Goal: Information Seeking & Learning: Learn about a topic

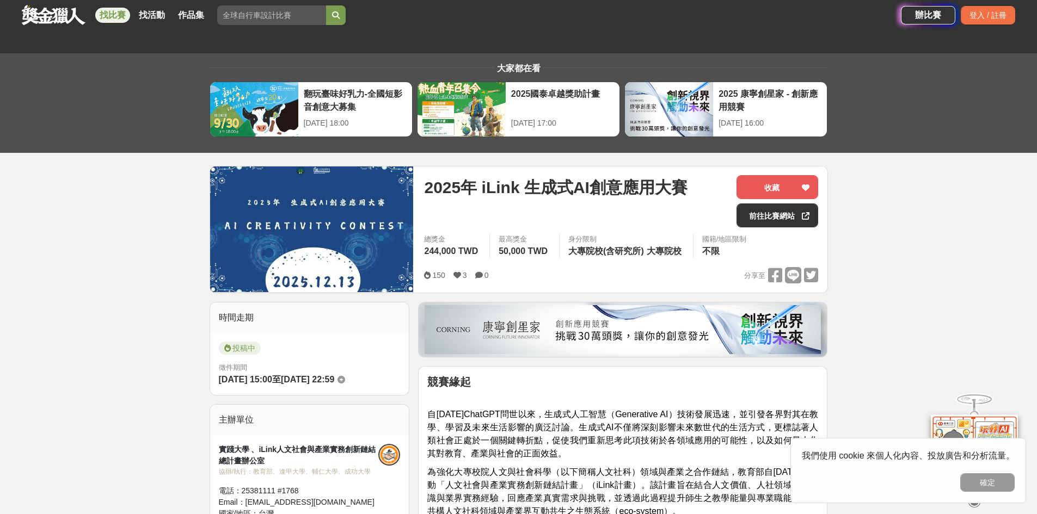
scroll to position [272, 0]
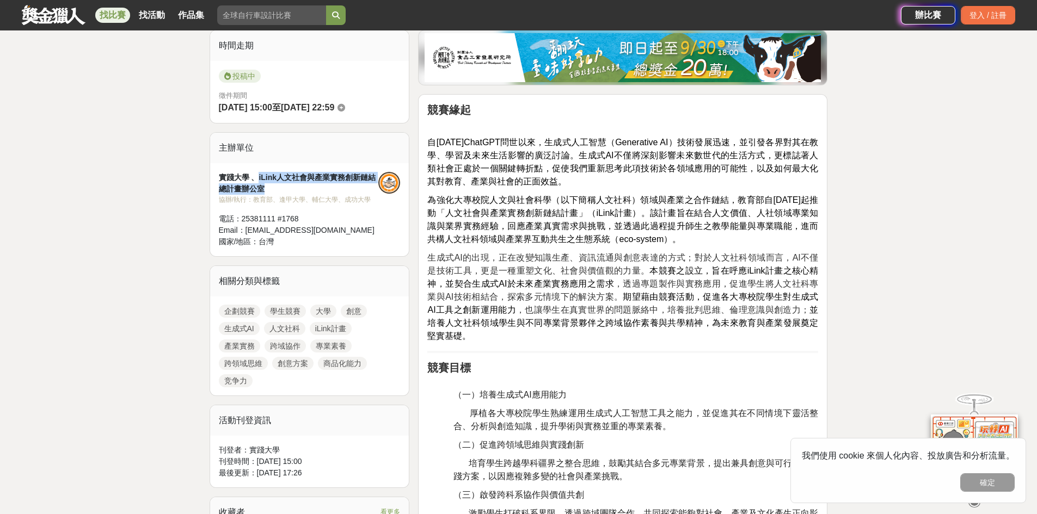
drag, startPoint x: 256, startPoint y: 180, endPoint x: 277, endPoint y: 189, distance: 22.7
click at [277, 189] on div "實踐大學 、iLink人文社會與產業實務創新鏈結總計畫辦公室" at bounding box center [299, 183] width 160 height 23
copy div "iLink人文社會與產業實務創新鏈結總計畫辦公室"
click at [274, 188] on div "實踐大學 、iLink人文社會與產業實務創新鏈結總計畫辦公室" at bounding box center [299, 183] width 160 height 23
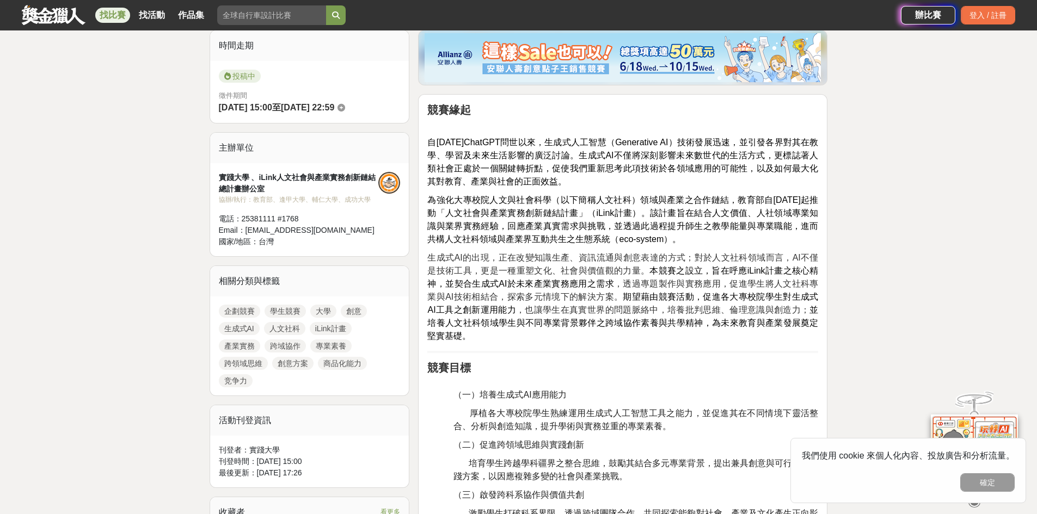
drag, startPoint x: 289, startPoint y: 187, endPoint x: 272, endPoint y: 188, distance: 16.9
click at [272, 188] on div "實踐大學 、iLink人文社會與產業實務創新鏈結總計畫辦公室" at bounding box center [299, 183] width 160 height 23
click at [115, 15] on link "找比賽" at bounding box center [112, 15] width 35 height 15
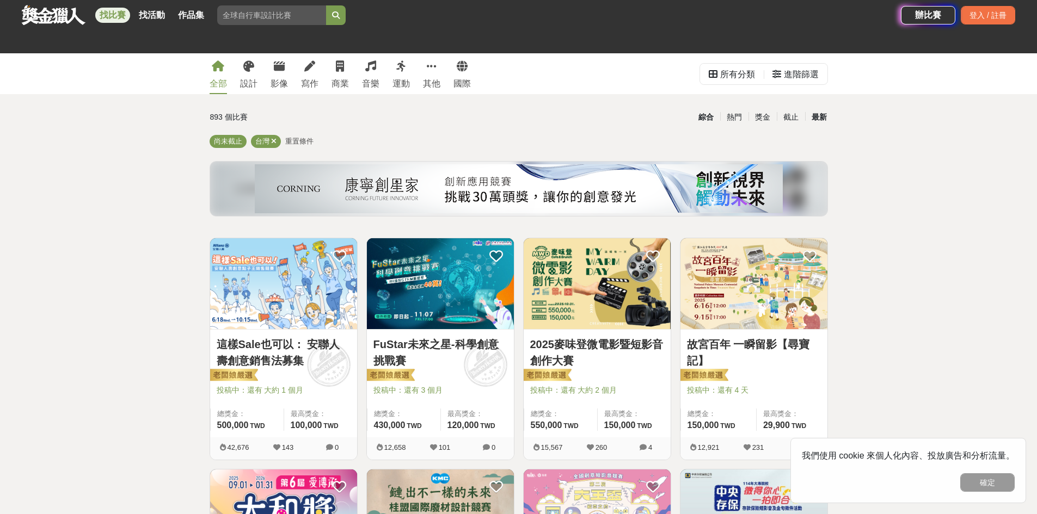
click at [821, 120] on div "最新" at bounding box center [819, 117] width 28 height 19
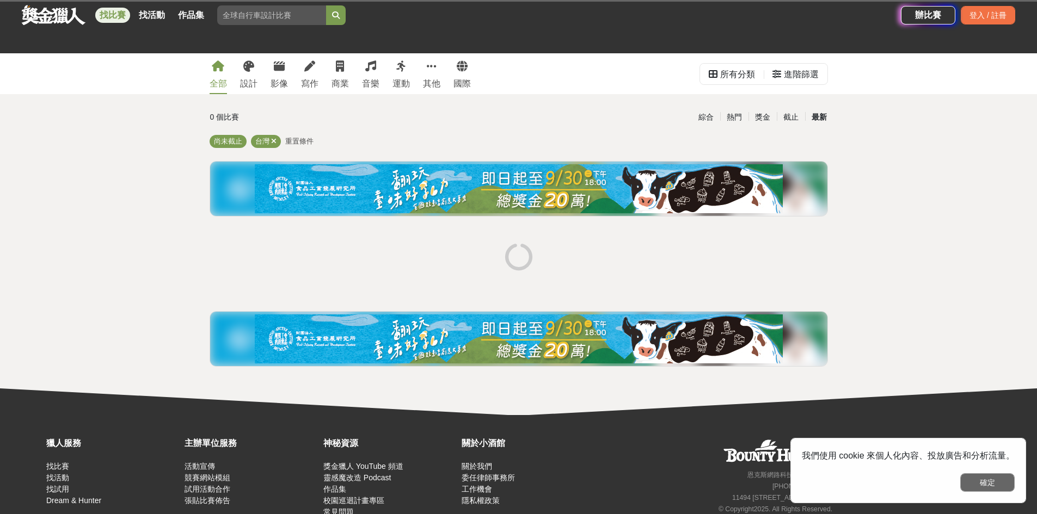
click at [992, 482] on button "確定" at bounding box center [987, 482] width 54 height 19
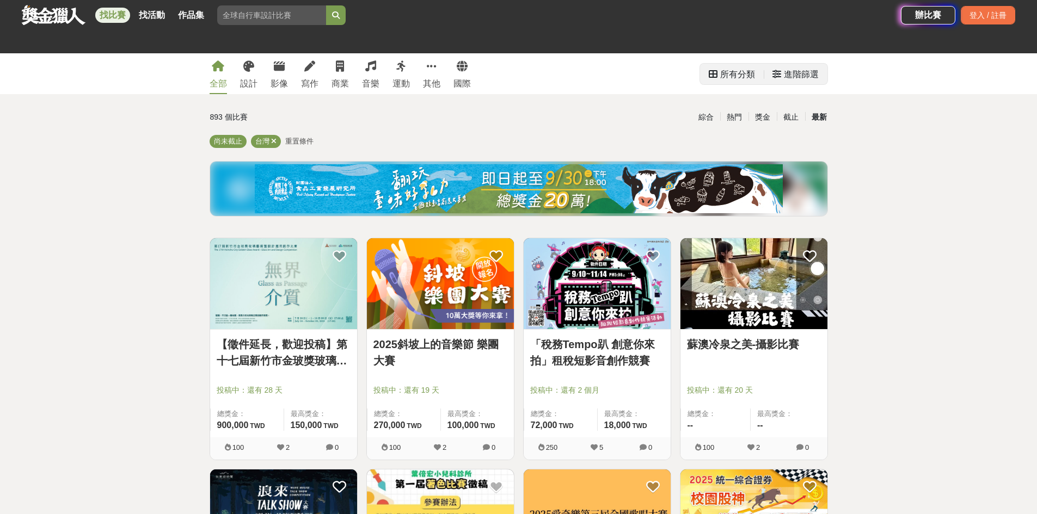
click at [808, 73] on div "進階篩選" at bounding box center [801, 75] width 35 height 22
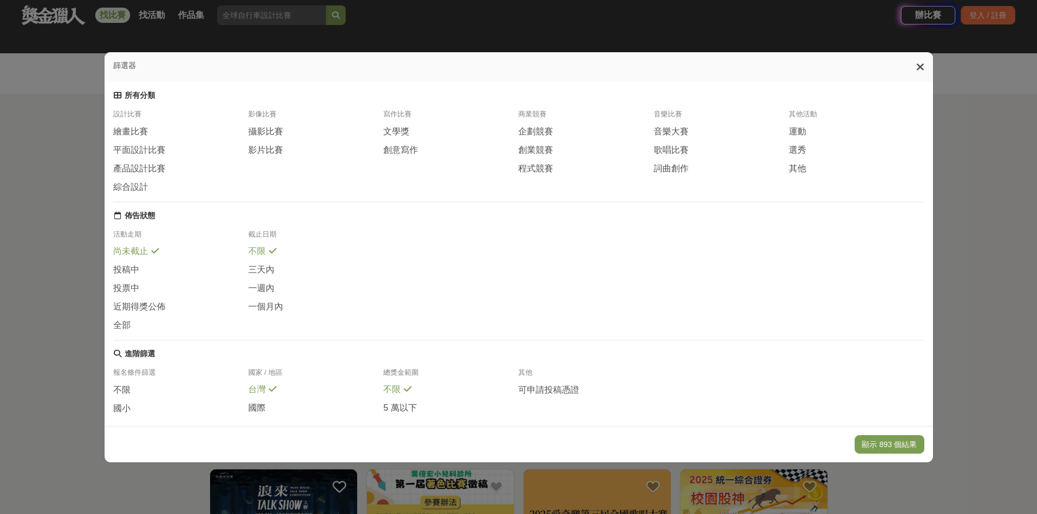
scroll to position [114, 0]
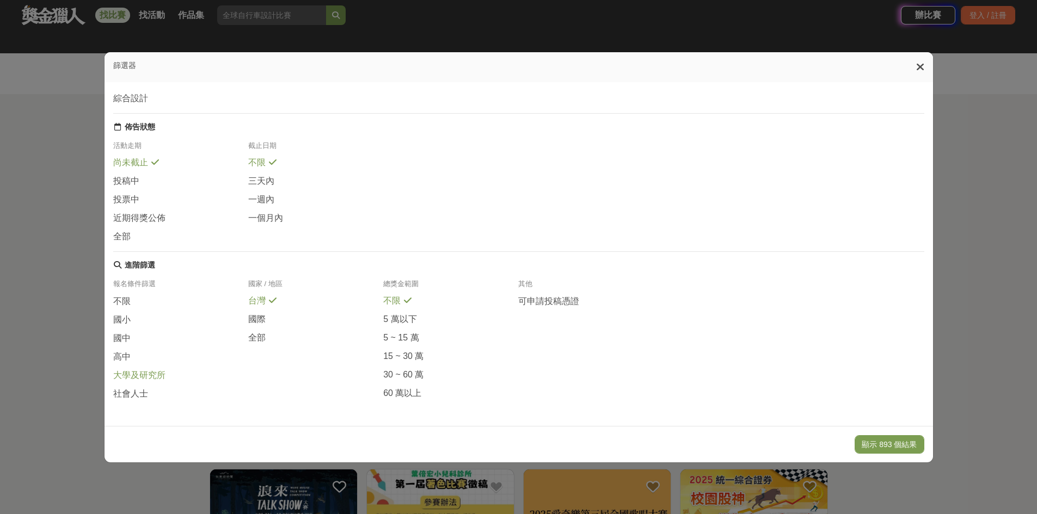
click at [139, 378] on span "大學及研究所" at bounding box center [139, 375] width 52 height 11
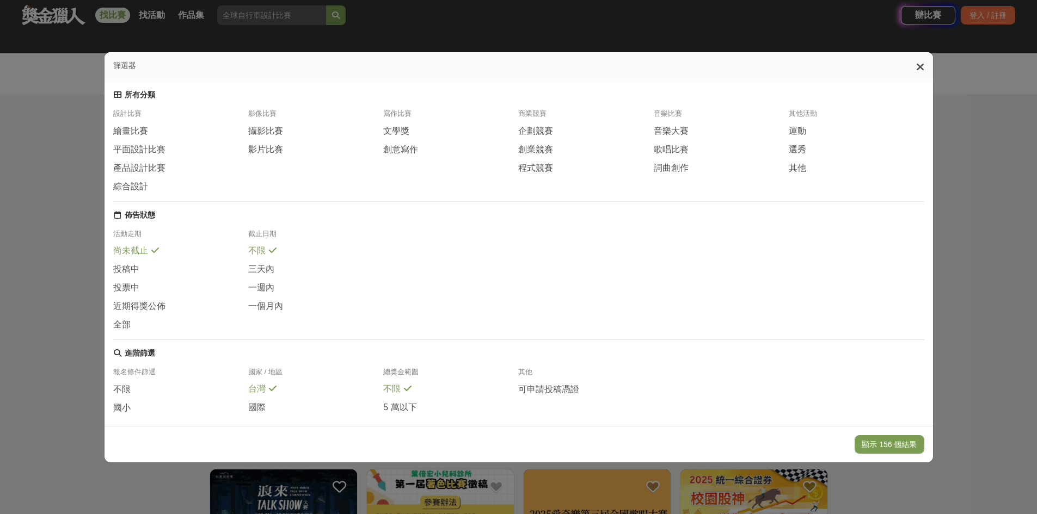
scroll to position [0, 0]
click at [145, 331] on div "全部" at bounding box center [180, 325] width 135 height 12
click at [149, 156] on span "平面設計比賽" at bounding box center [139, 150] width 52 height 11
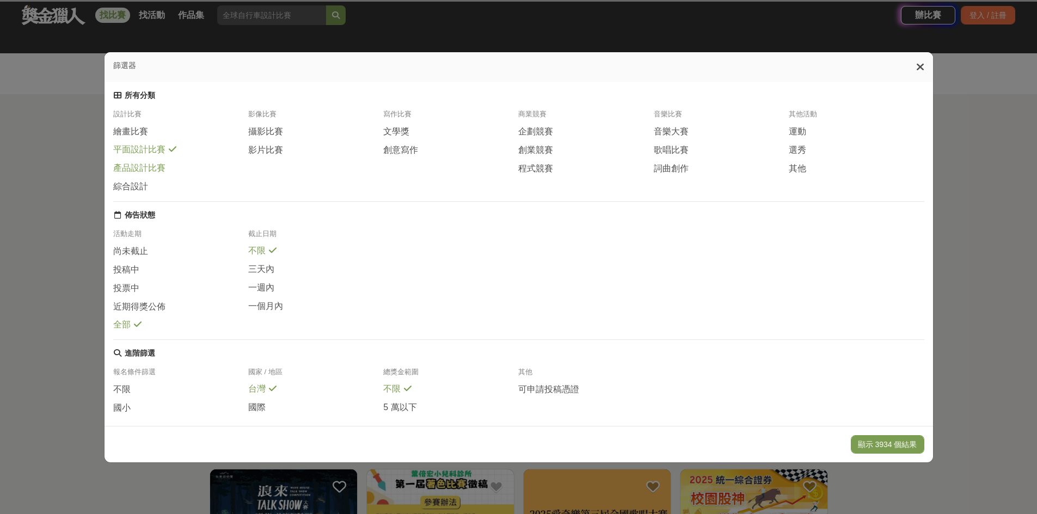
click at [150, 174] on span "產品設計比賽" at bounding box center [139, 168] width 52 height 11
click at [143, 192] on span "綜合設計" at bounding box center [130, 186] width 35 height 11
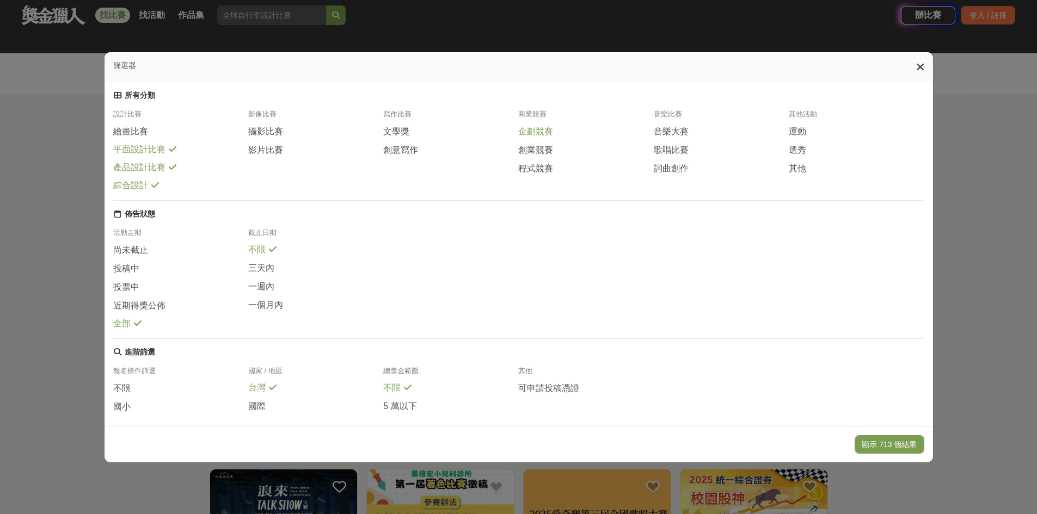
click at [532, 138] on span "企劃競賽" at bounding box center [535, 131] width 35 height 11
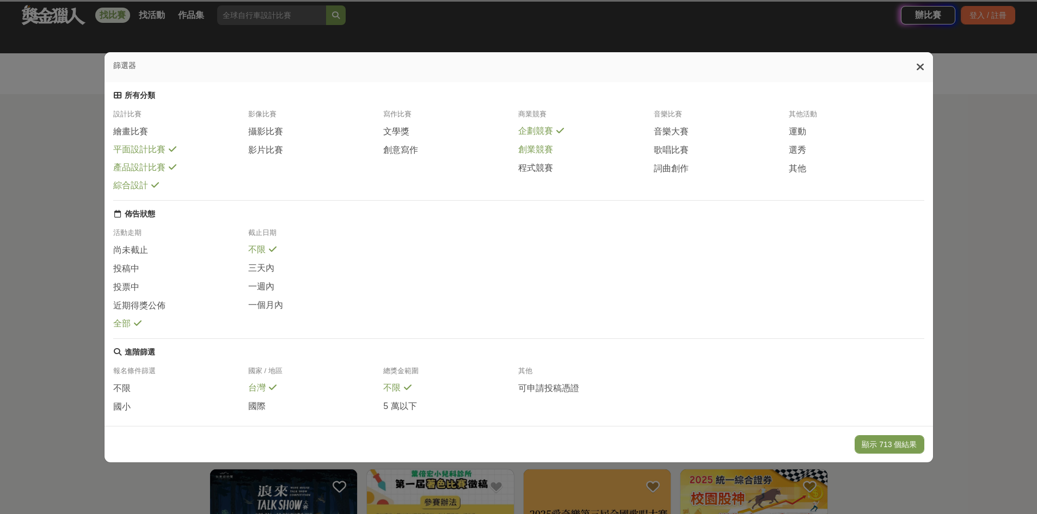
click at [537, 156] on span "創業競賽" at bounding box center [535, 149] width 35 height 11
click at [539, 174] on span "程式競賽" at bounding box center [535, 167] width 35 height 11
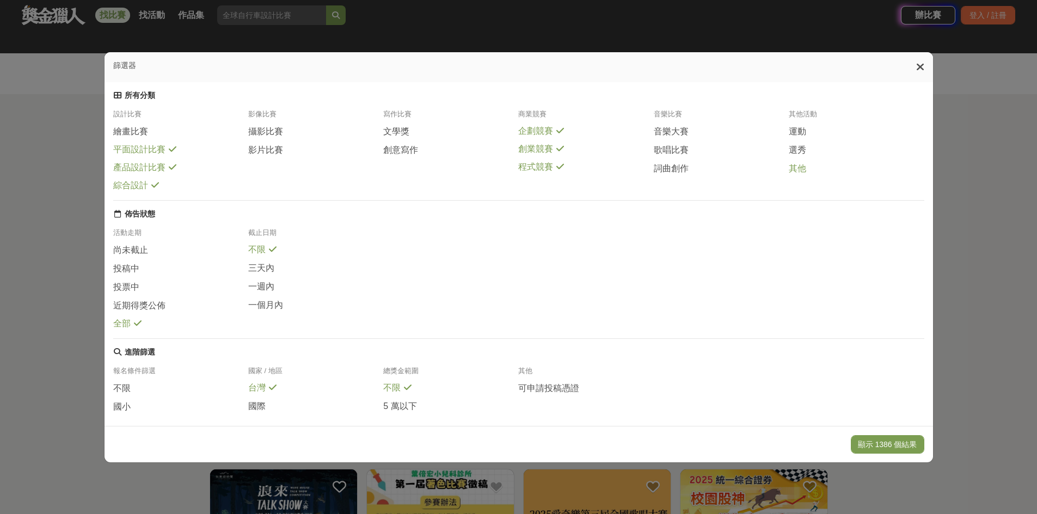
click at [796, 175] on span "其他" at bounding box center [797, 168] width 17 height 11
click at [897, 446] on button "顯示 2000 個結果" at bounding box center [887, 444] width 73 height 19
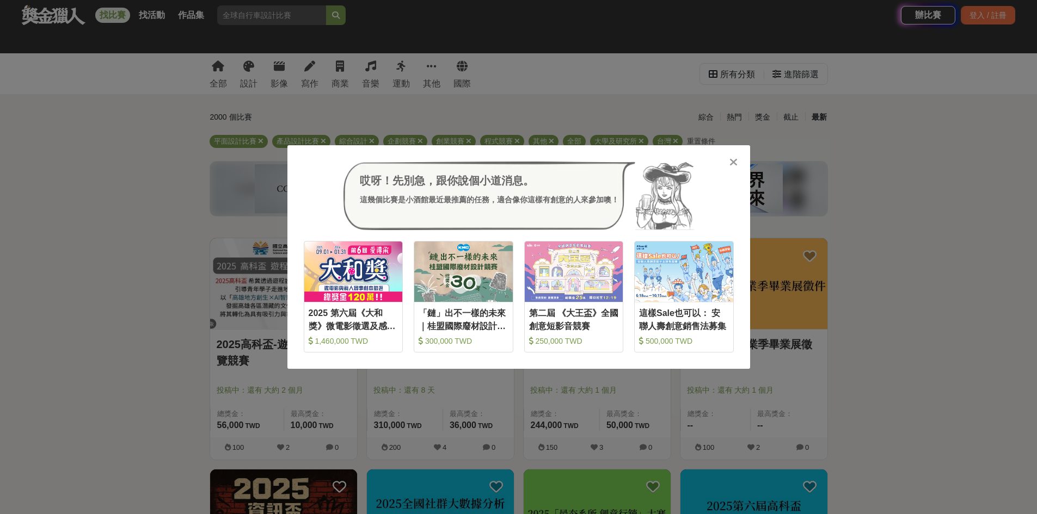
click at [733, 165] on icon at bounding box center [733, 162] width 8 height 11
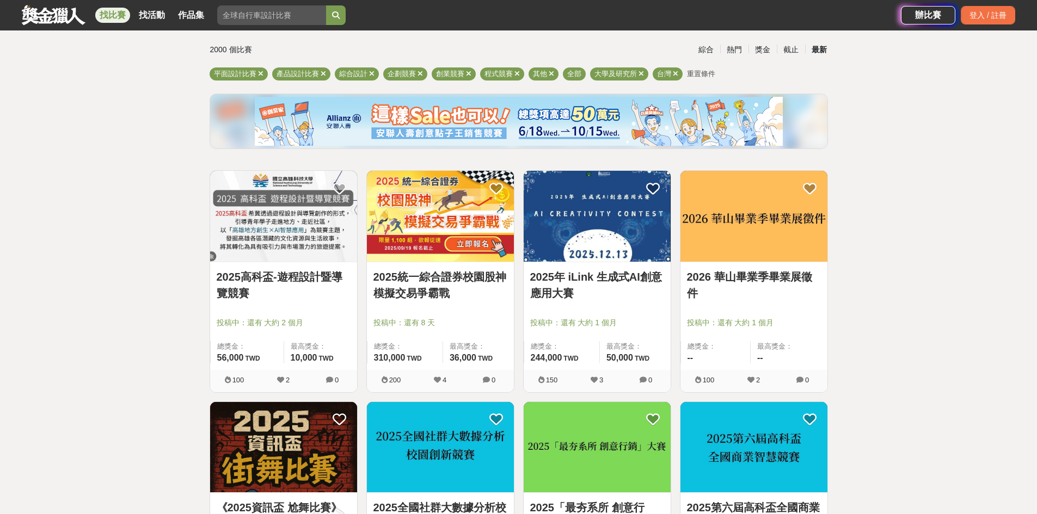
scroll to position [163, 0]
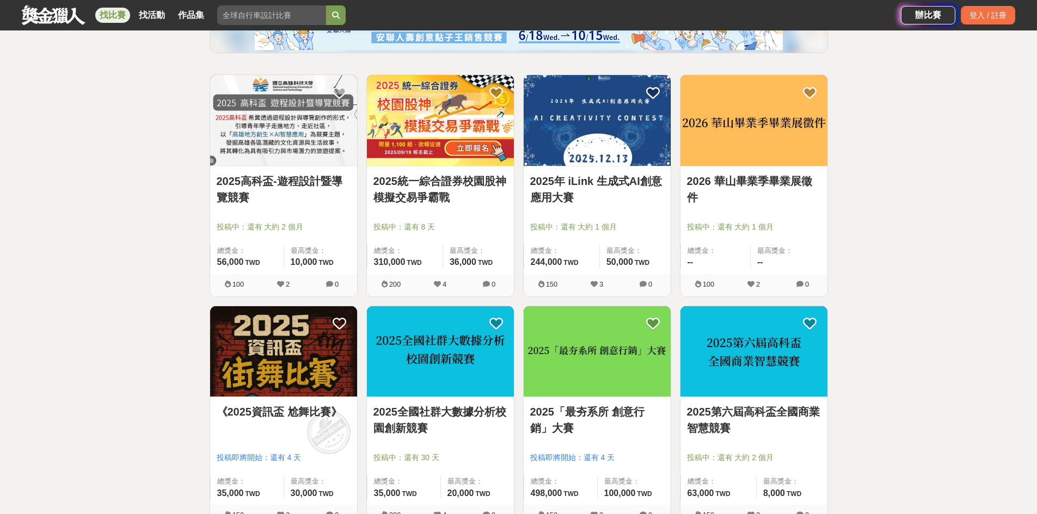
drag, startPoint x: 409, startPoint y: 191, endPoint x: 398, endPoint y: 205, distance: 17.4
click at [398, 205] on link "2025統一綜合證券校園股神模擬交易爭霸戰" at bounding box center [440, 189] width 134 height 33
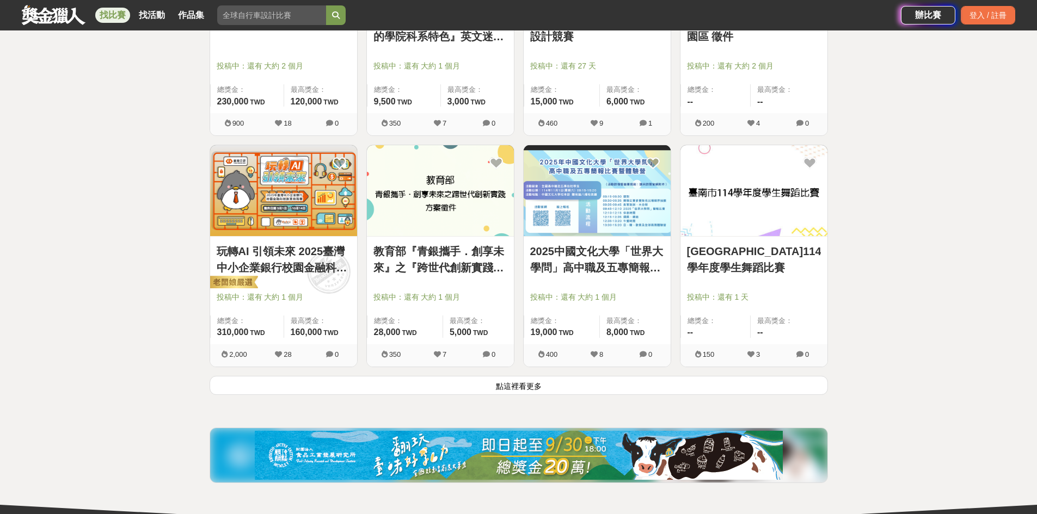
scroll to position [1252, 0]
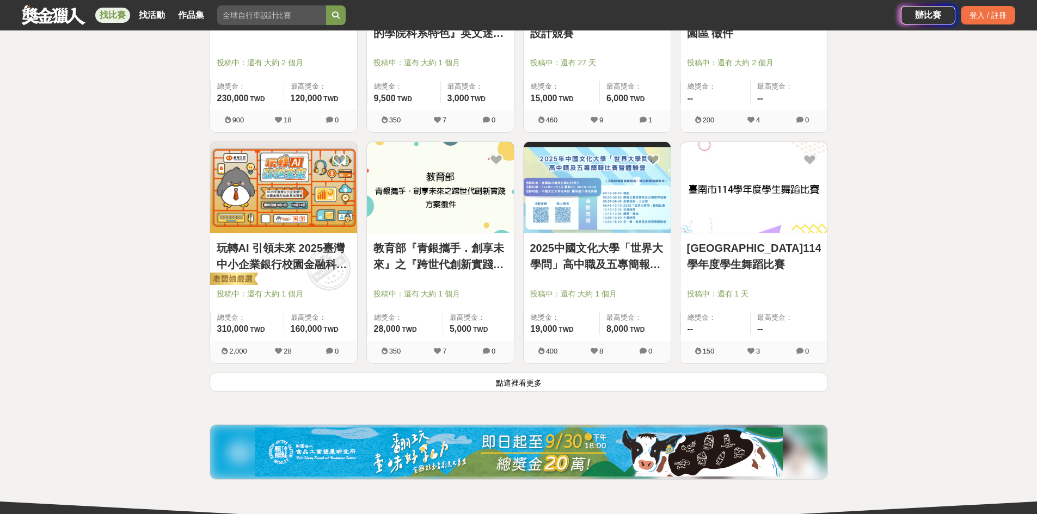
click at [514, 385] on button "點這裡看更多" at bounding box center [519, 382] width 618 height 19
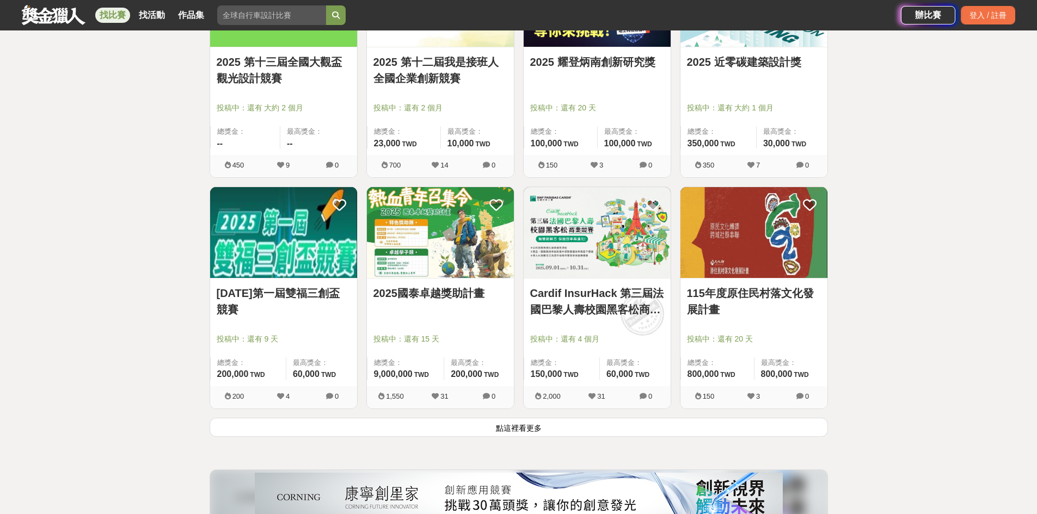
scroll to position [2612, 0]
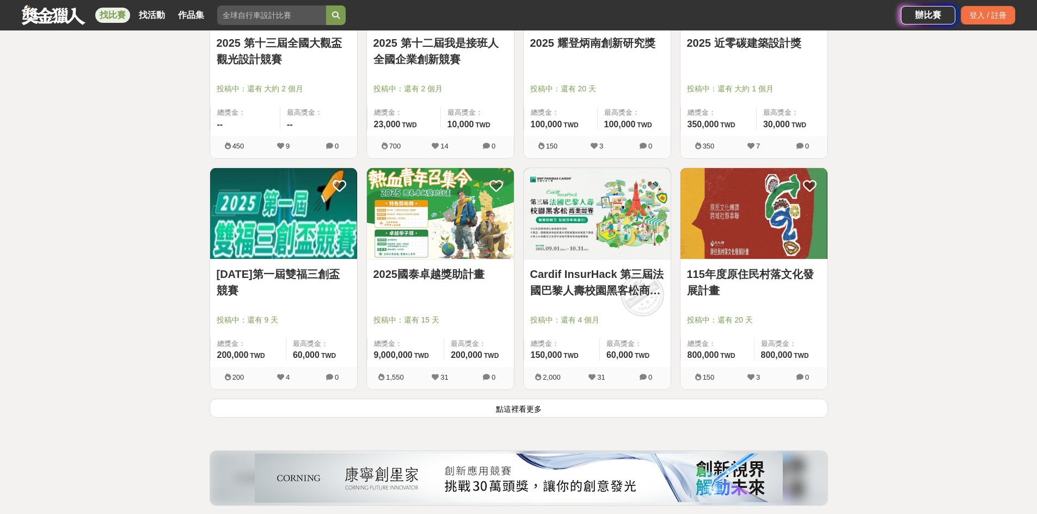
click at [509, 406] on button "點這裡看更多" at bounding box center [519, 408] width 618 height 19
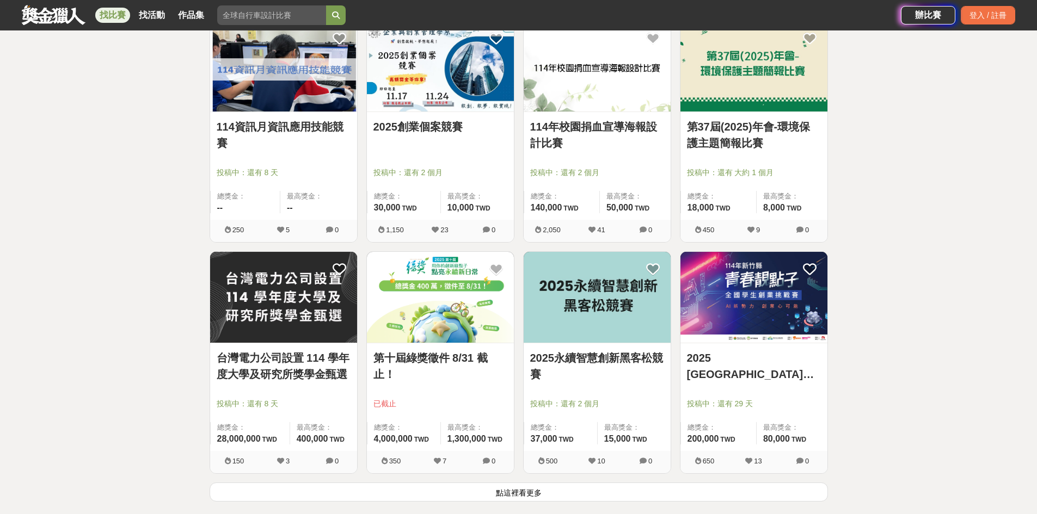
scroll to position [4024, 0]
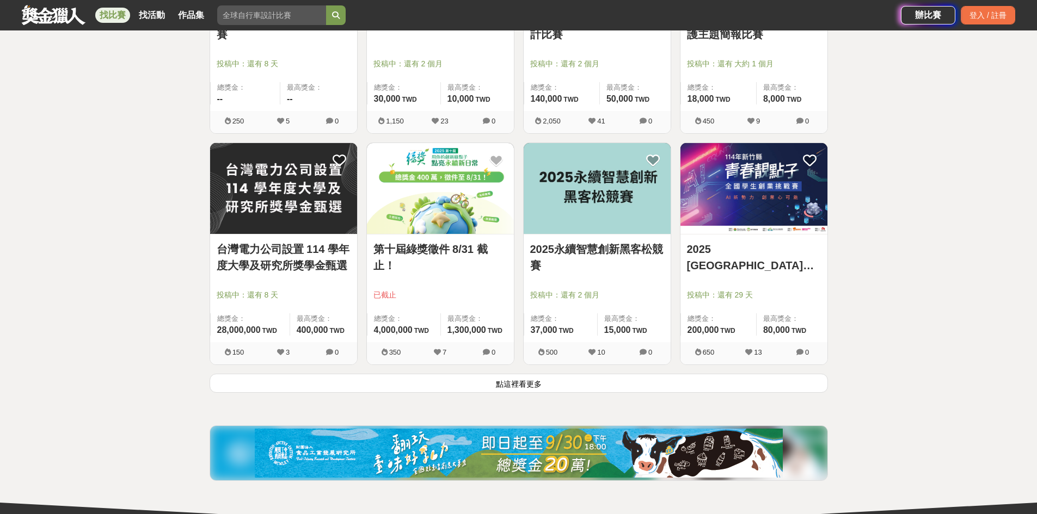
click at [516, 385] on button "點這裡看更多" at bounding box center [519, 383] width 618 height 19
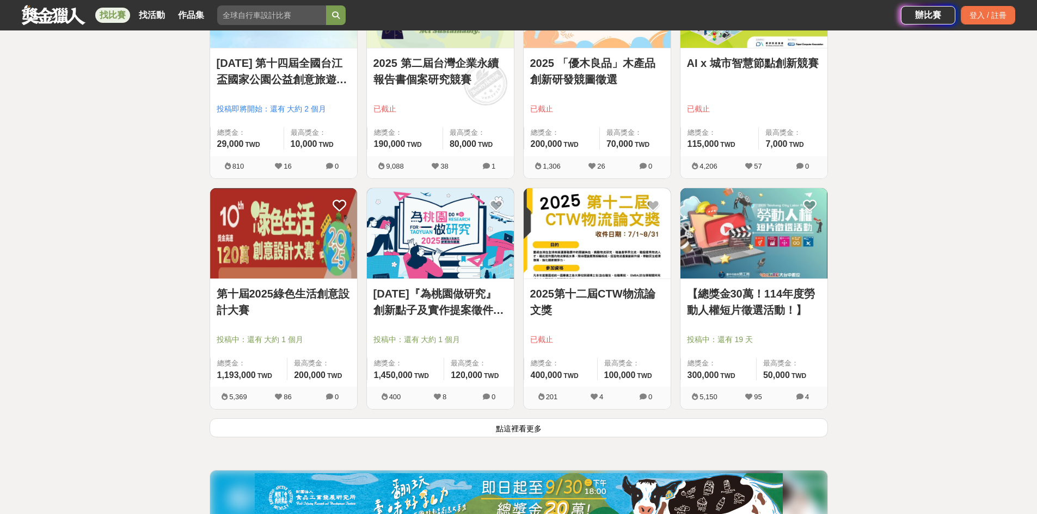
scroll to position [5385, 0]
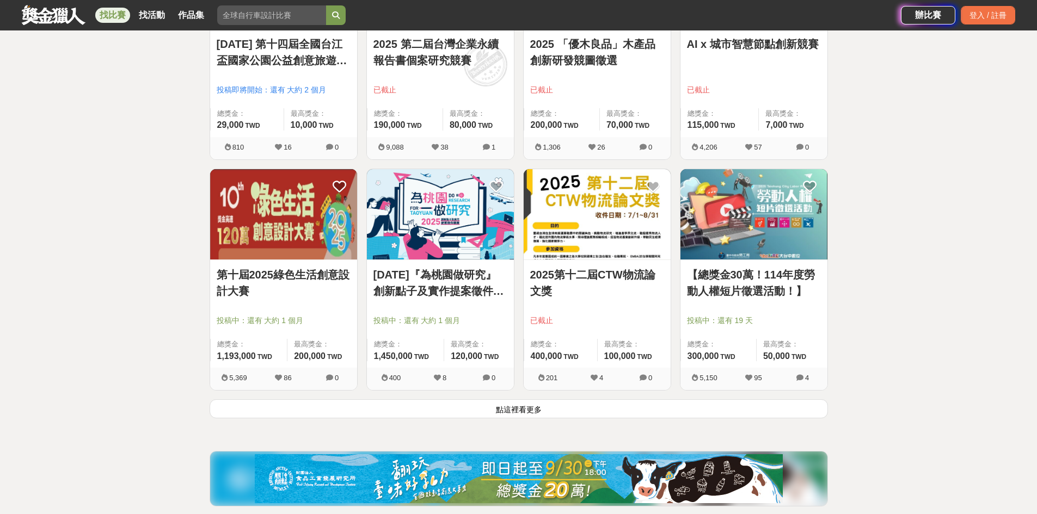
click at [528, 413] on button "點這裡看更多" at bounding box center [519, 408] width 618 height 19
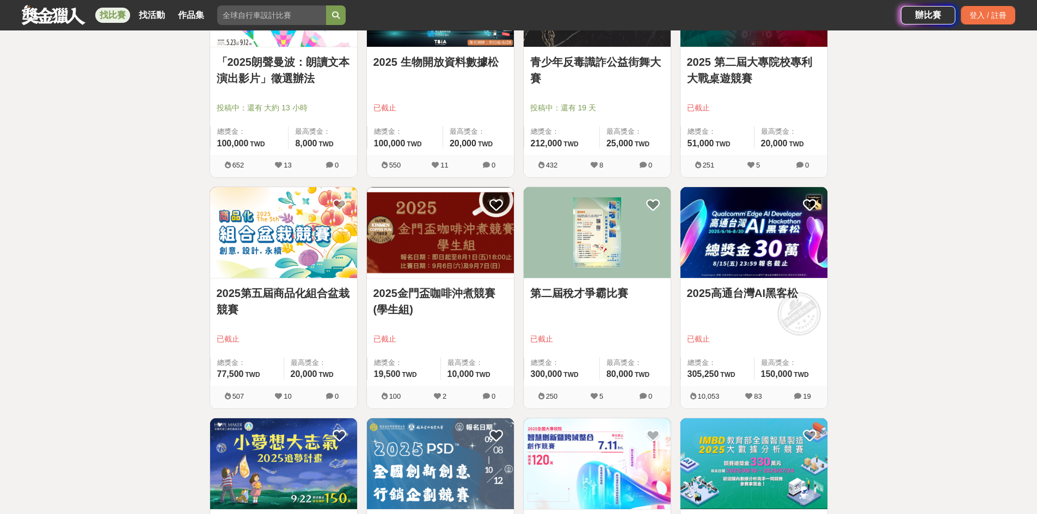
scroll to position [6310, 0]
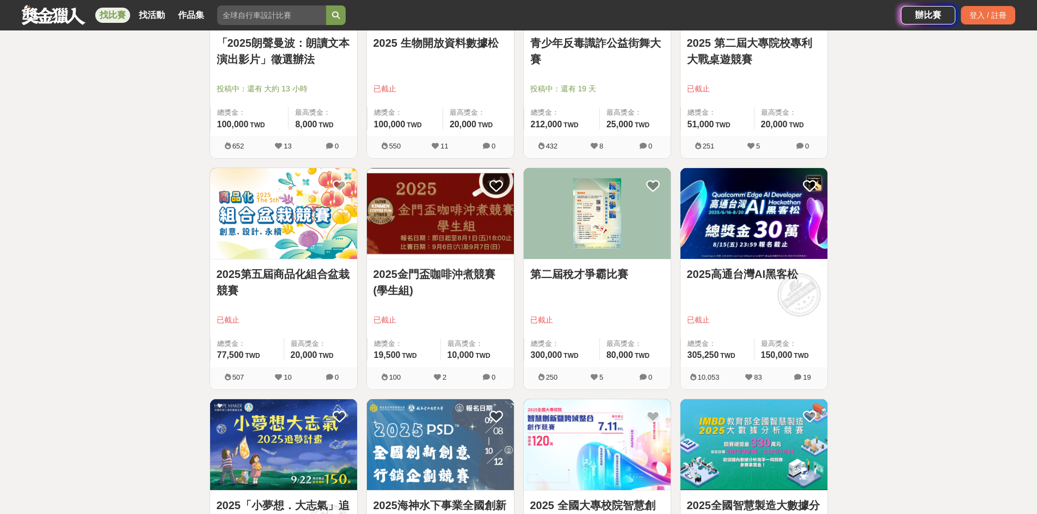
click at [364, 293] on div "2025金門盃咖啡沖煮競賽(學生組) 已截止 總獎金： 19,500 19,500 TWD 最高獎金： 10,000 TWD 100 2 0" at bounding box center [440, 283] width 157 height 231
click at [514, 297] on div "2025金門盃咖啡沖煮競賽(學生組) 已截止 總獎金： 19,500 19,500 TWD 最高獎金： 10,000 TWD 100 2 0" at bounding box center [440, 283] width 157 height 231
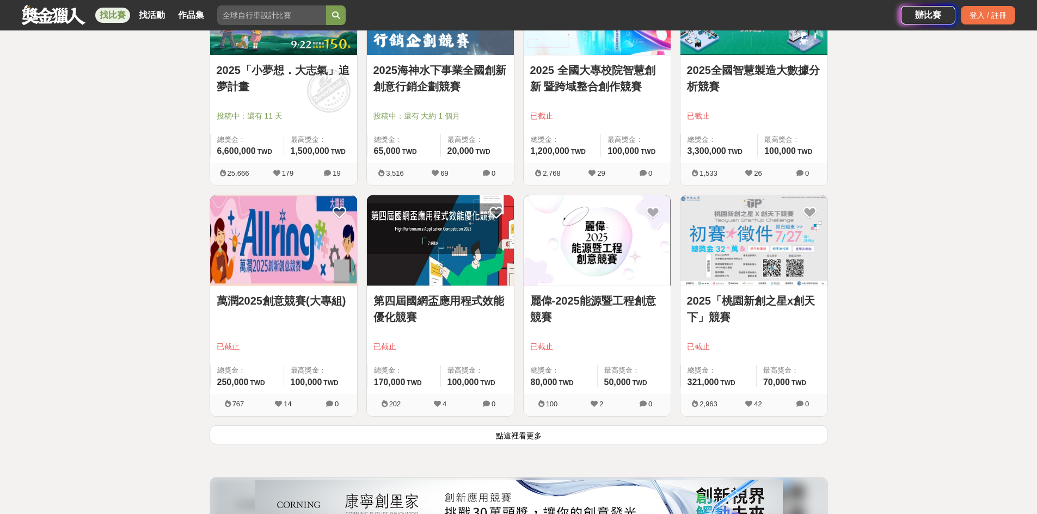
scroll to position [6854, 0]
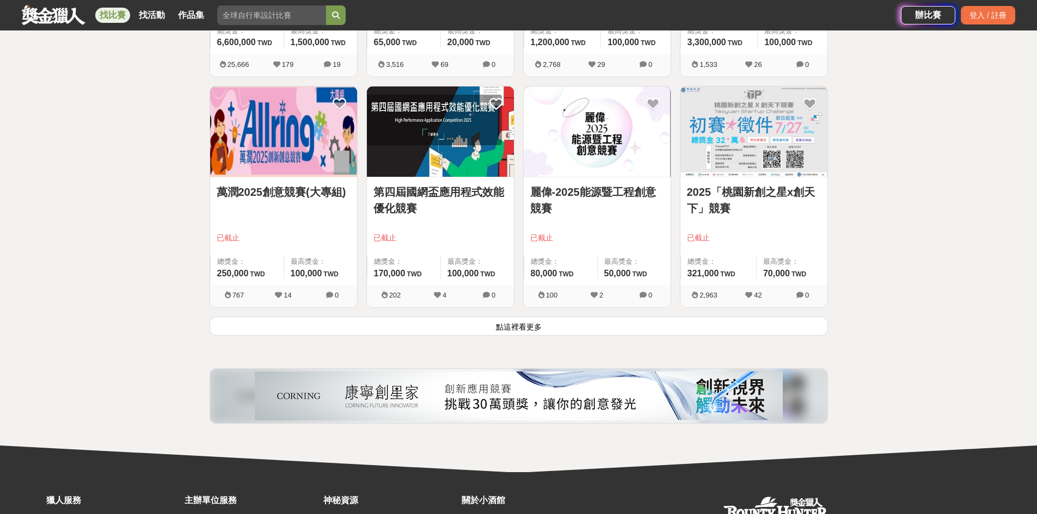
click at [506, 329] on button "點這裡看更多" at bounding box center [519, 326] width 618 height 19
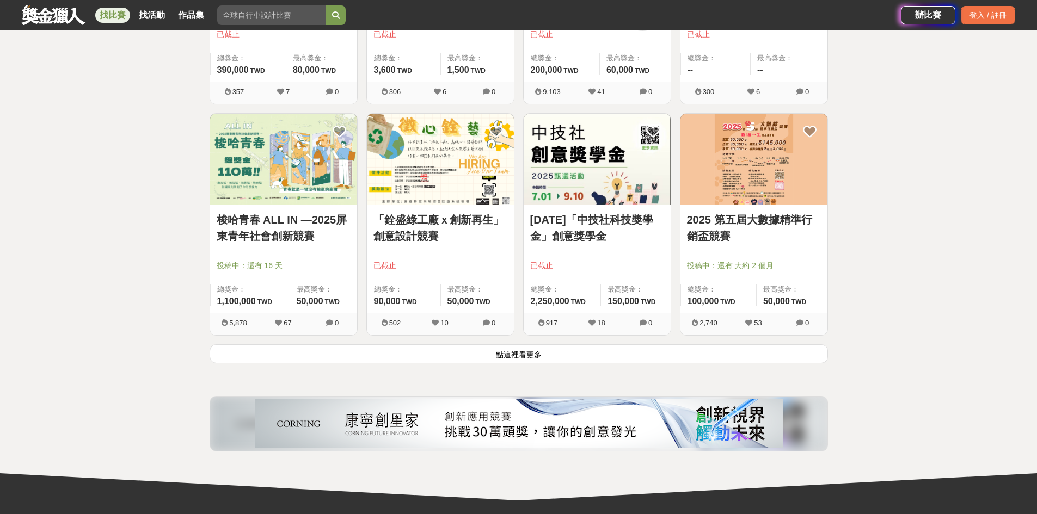
scroll to position [8215, 0]
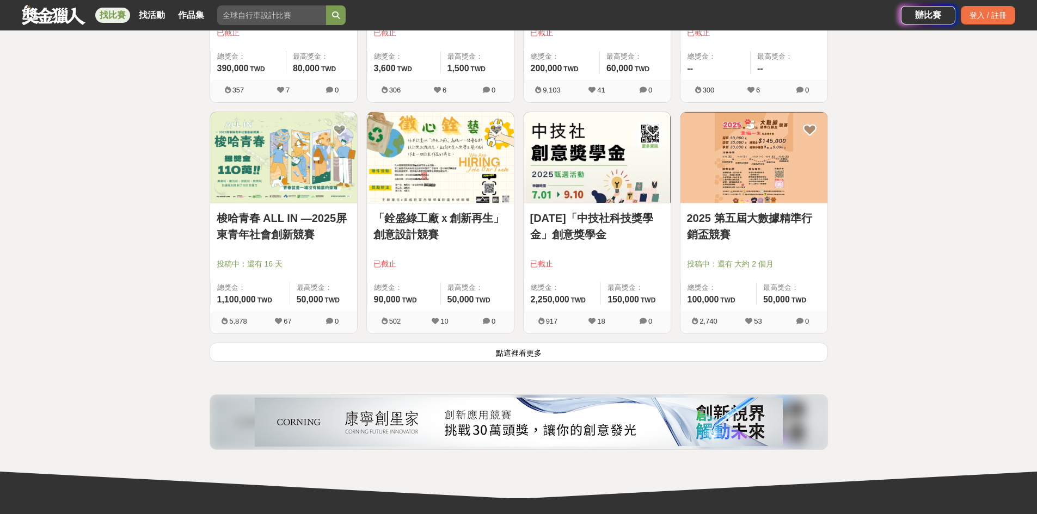
click at [537, 352] on button "點這裡看更多" at bounding box center [519, 352] width 618 height 19
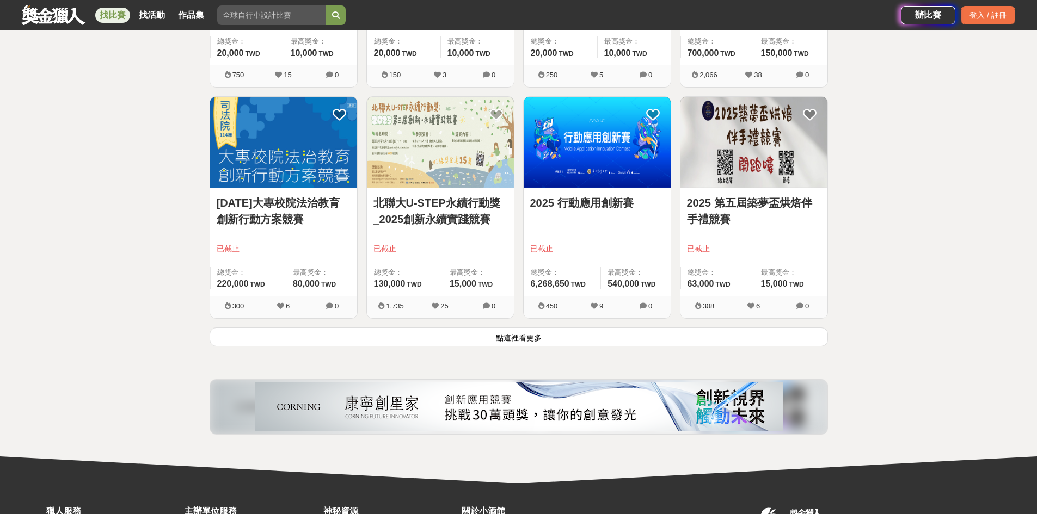
scroll to position [9630, 0]
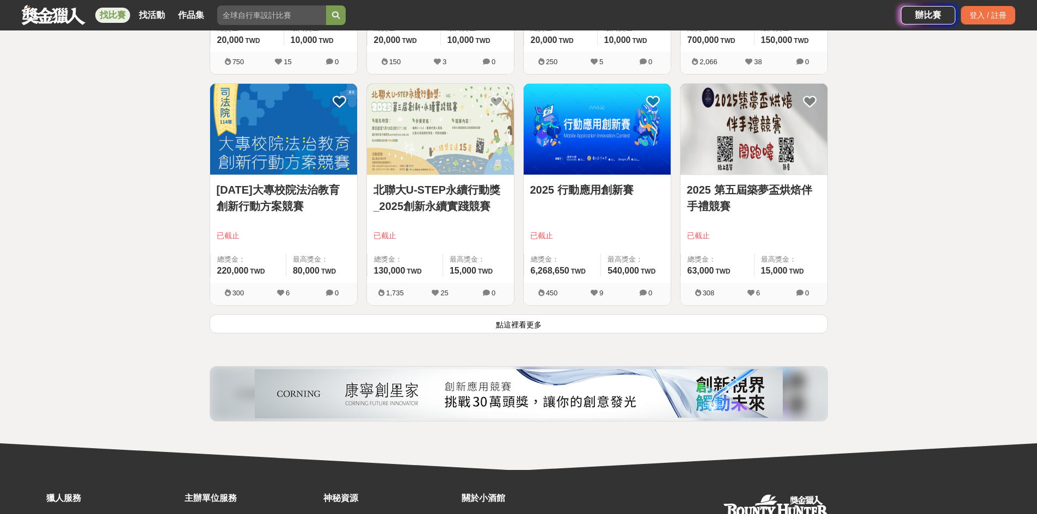
click at [538, 329] on button "點這裡看更多" at bounding box center [519, 324] width 618 height 19
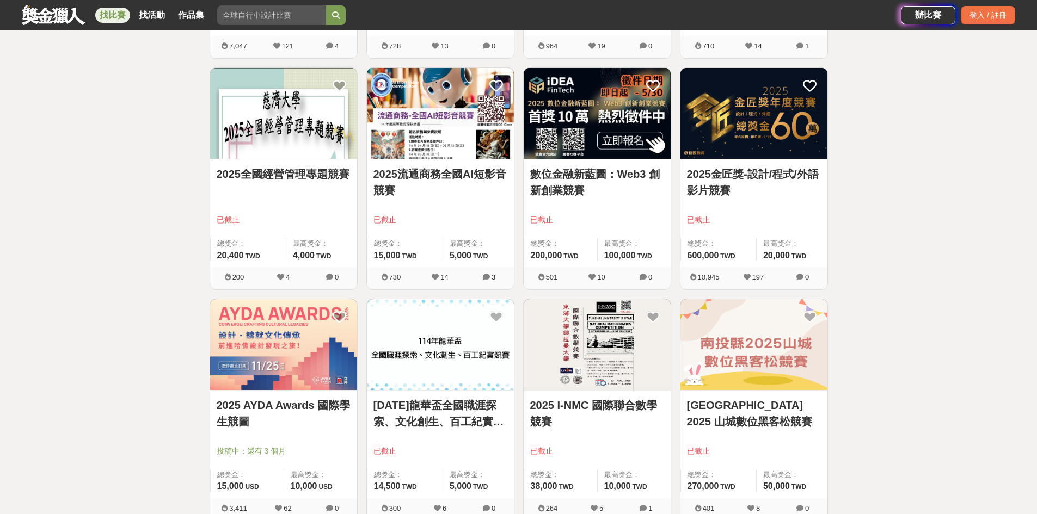
scroll to position [10827, 0]
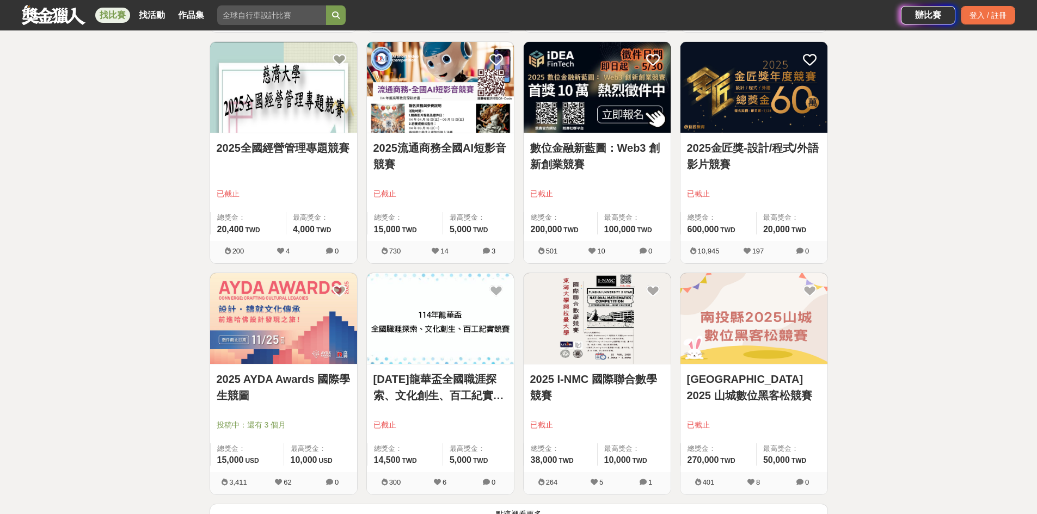
click at [362, 267] on div "2025流通商務全國AI短影音競賽 已截止 總獎金： 15,000 15,000 TWD 最高獎金： 5,000 TWD 730 14 3" at bounding box center [440, 156] width 157 height 231
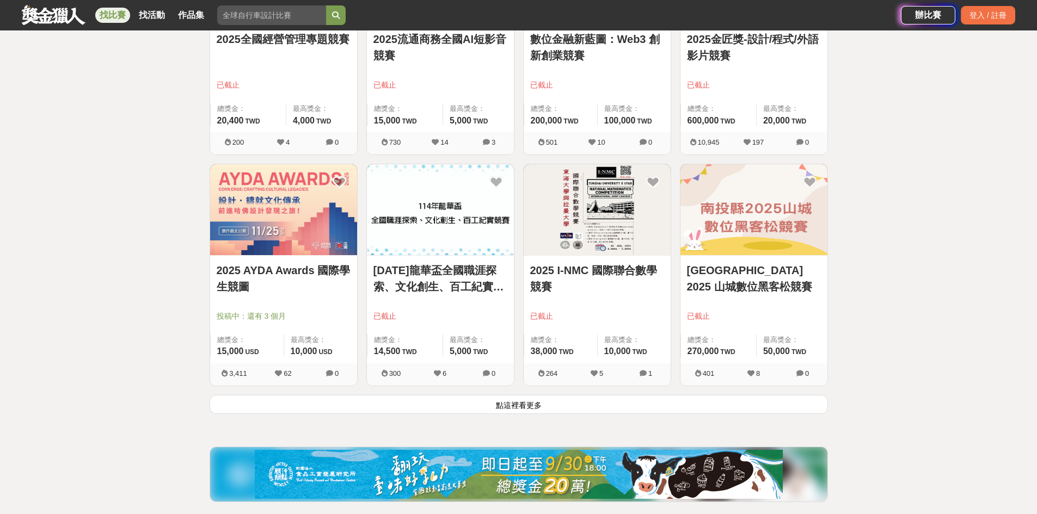
click at [524, 402] on button "點這裡看更多" at bounding box center [519, 404] width 618 height 19
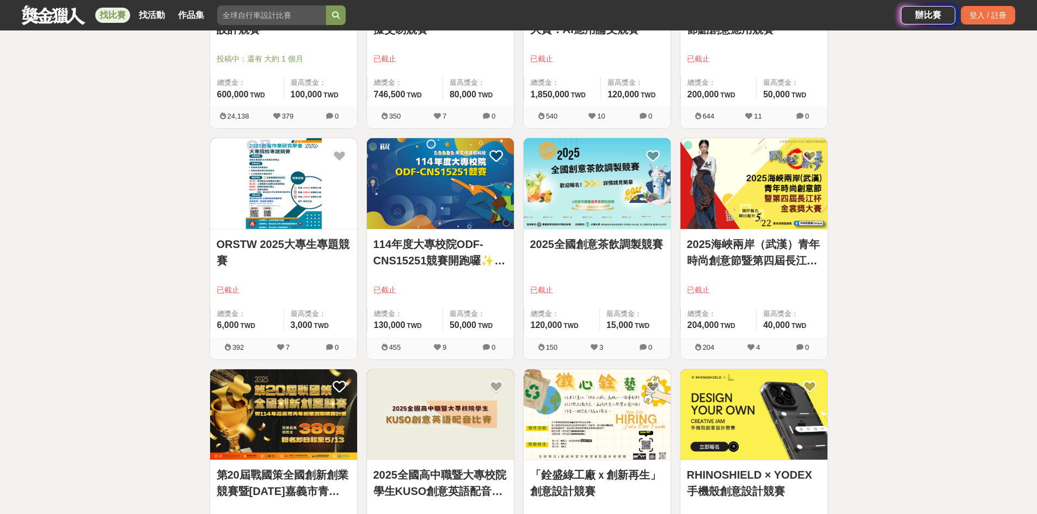
scroll to position [11752, 0]
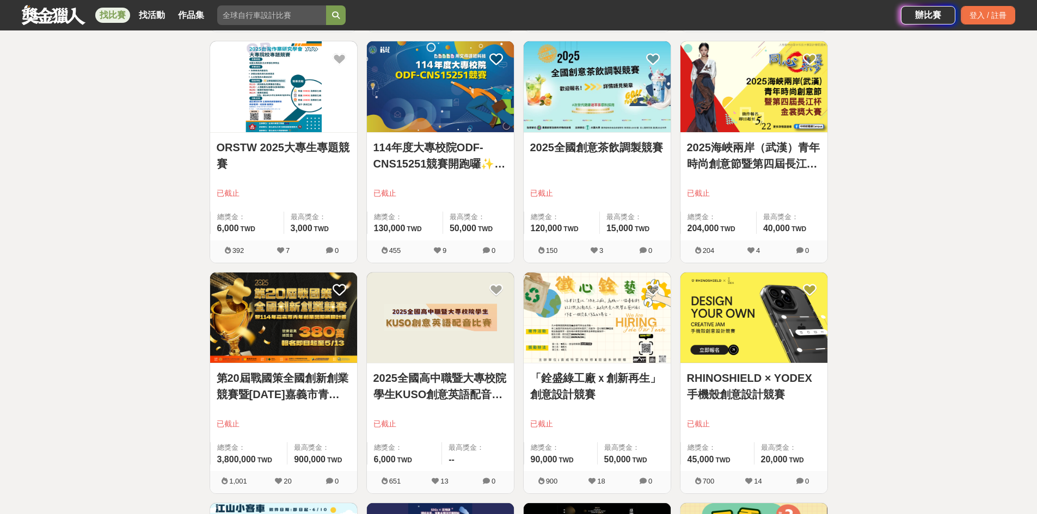
click at [363, 393] on div "2025全國高中職暨大專校院學生KUSO創意英語配音比賽 已截止 總獎金： 6,000 6,000 TWD 最高獎金： -- 651 13 0" at bounding box center [440, 387] width 157 height 231
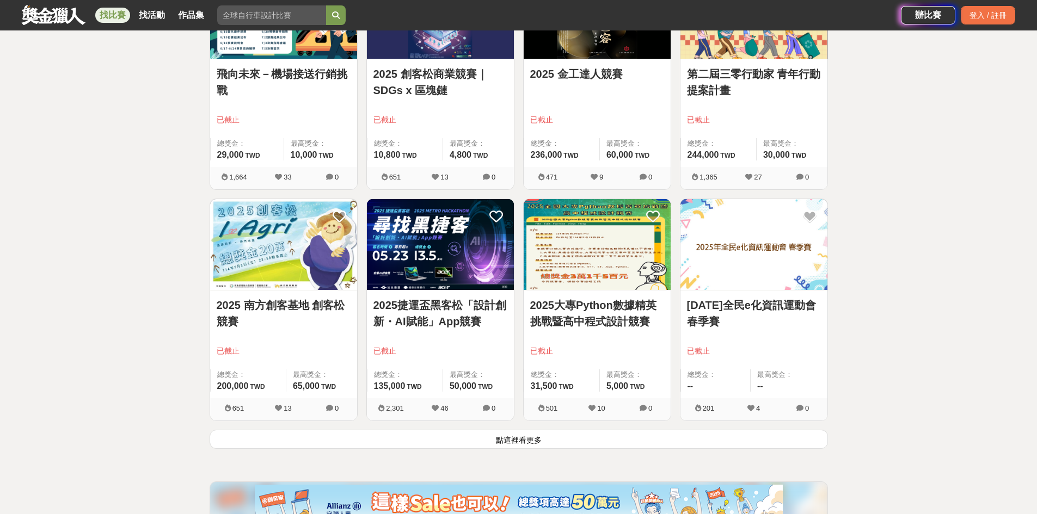
scroll to position [12351, 0]
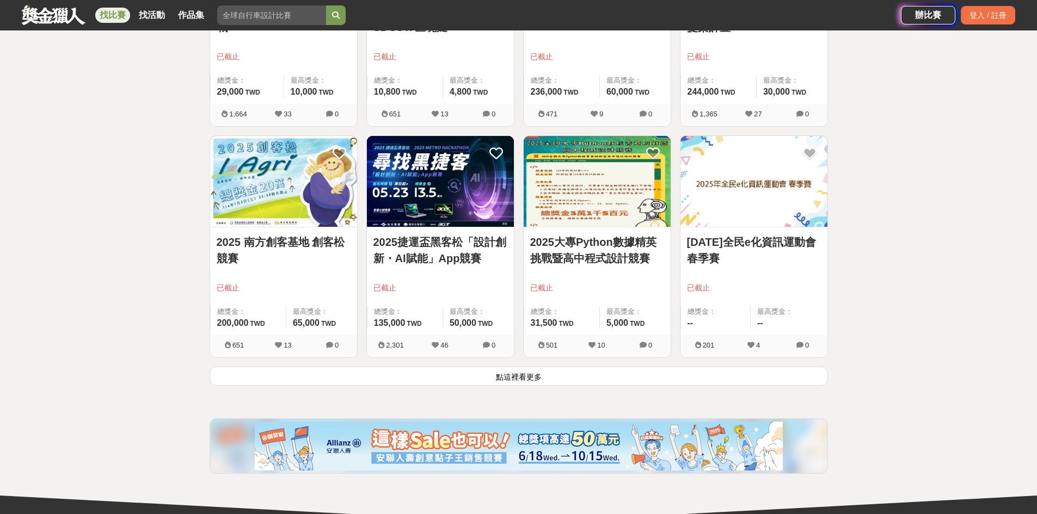
click at [545, 380] on button "點這裡看更多" at bounding box center [519, 376] width 618 height 19
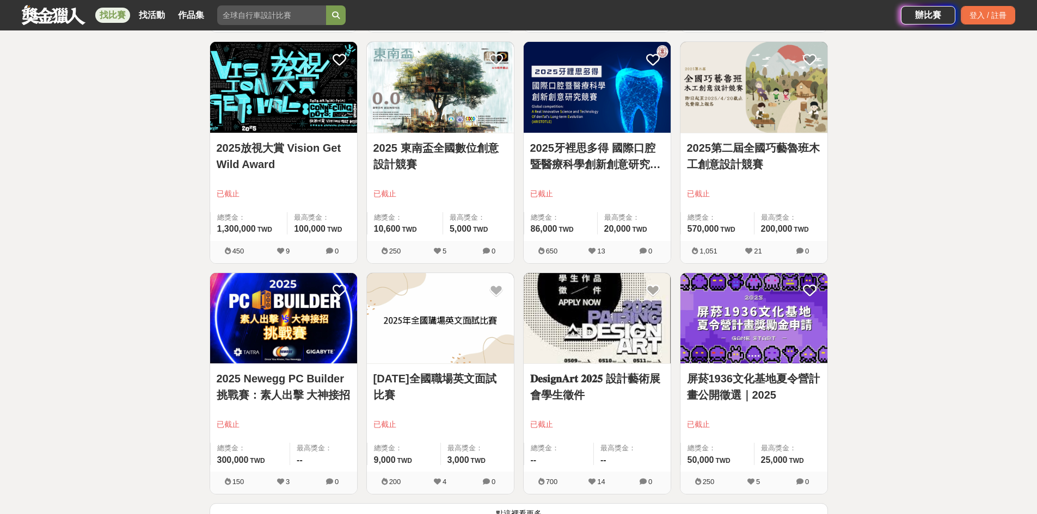
scroll to position [13712, 0]
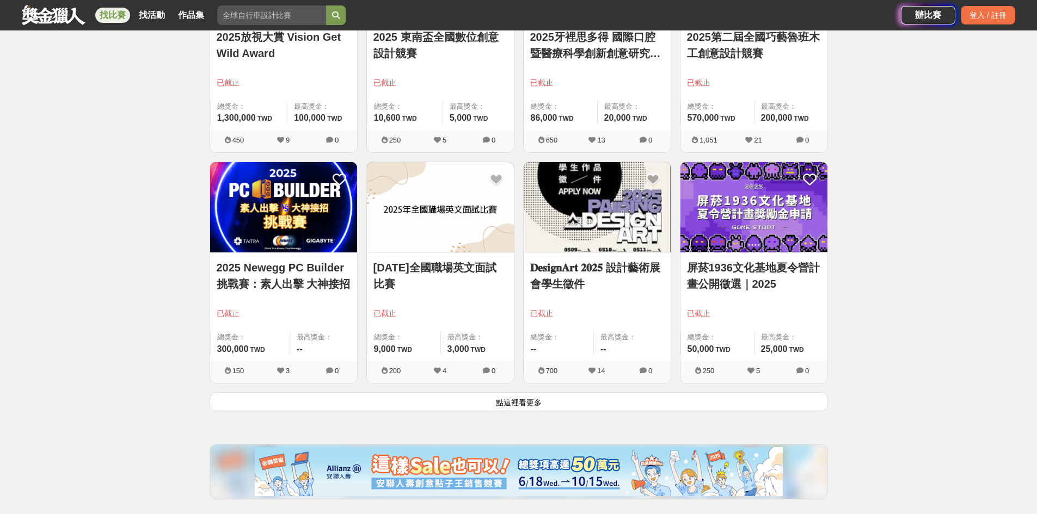
click at [527, 401] on button "點這裡看更多" at bounding box center [519, 401] width 618 height 19
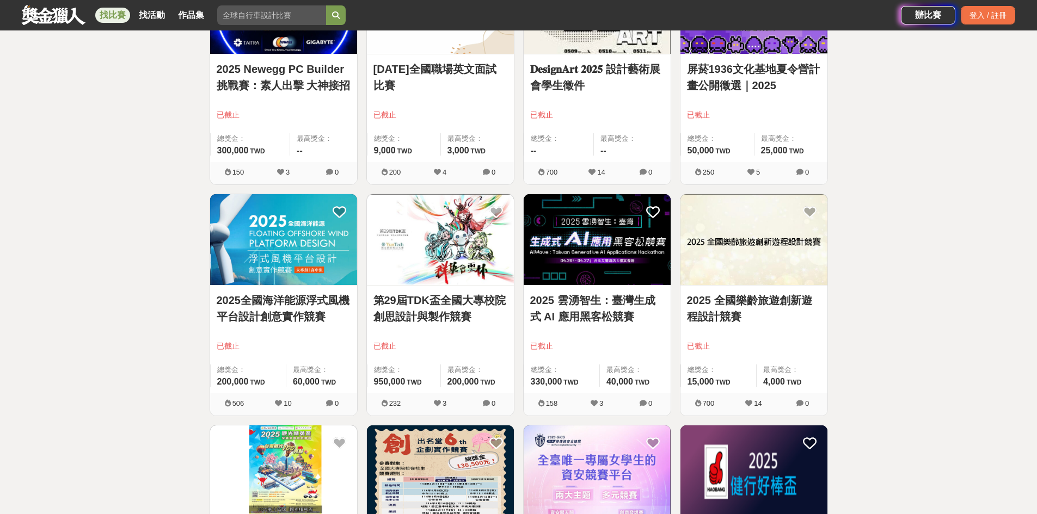
scroll to position [13929, 0]
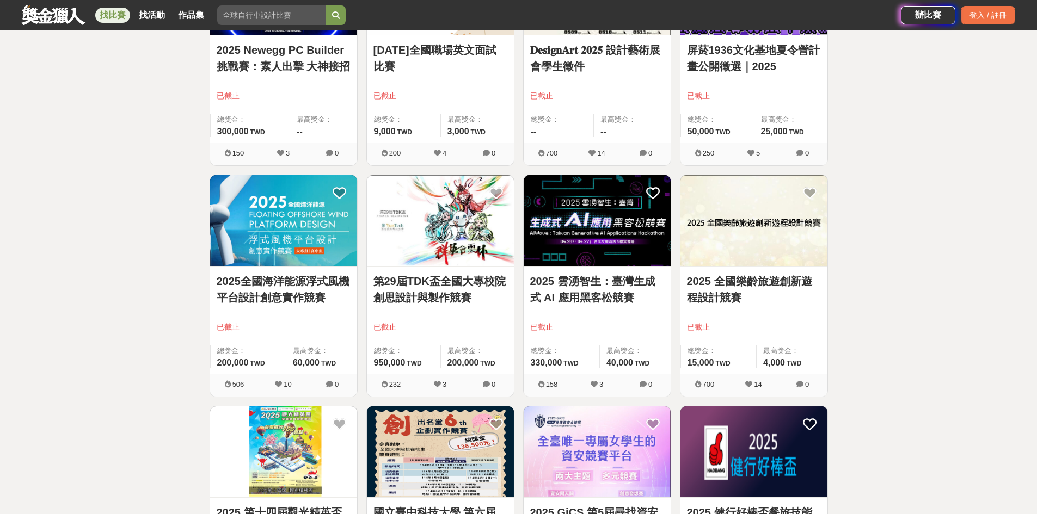
click at [520, 346] on div "2025 雲湧智生：臺灣生成式 AI 應用黑客松競賽 已截止 總獎金： 330,000 330,000 TWD 最高獎金： 40,000 TWD 158 3 0" at bounding box center [597, 290] width 157 height 231
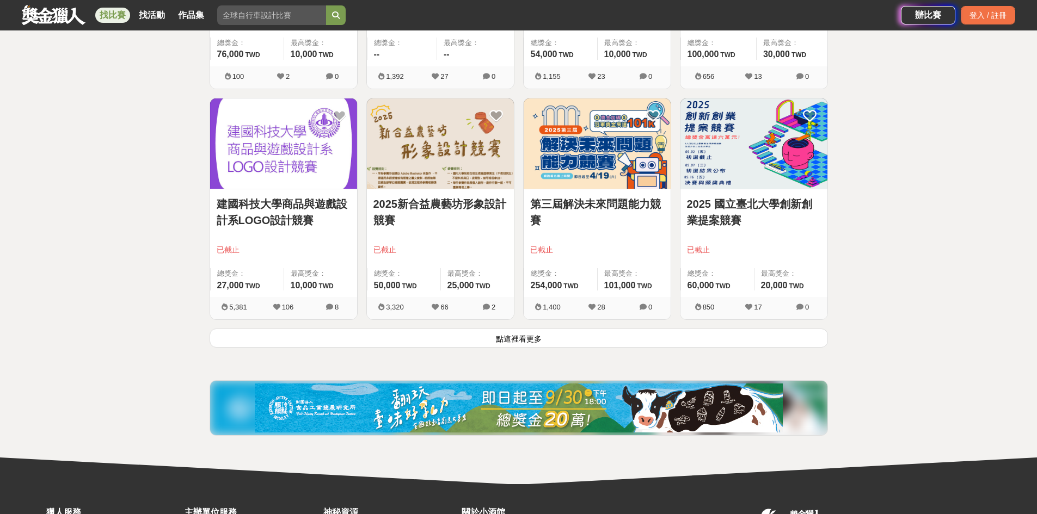
scroll to position [15181, 0]
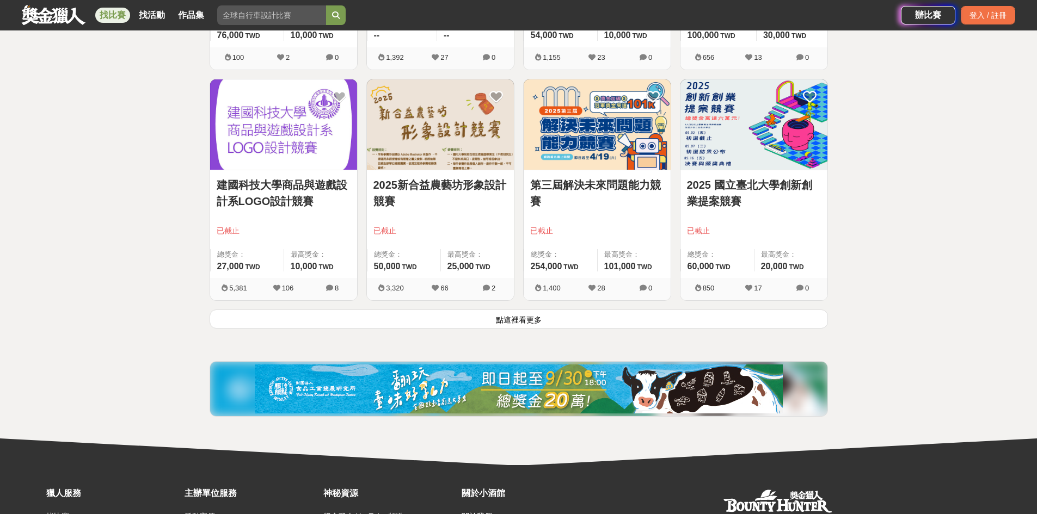
click at [510, 318] on button "點這裡看更多" at bounding box center [519, 319] width 618 height 19
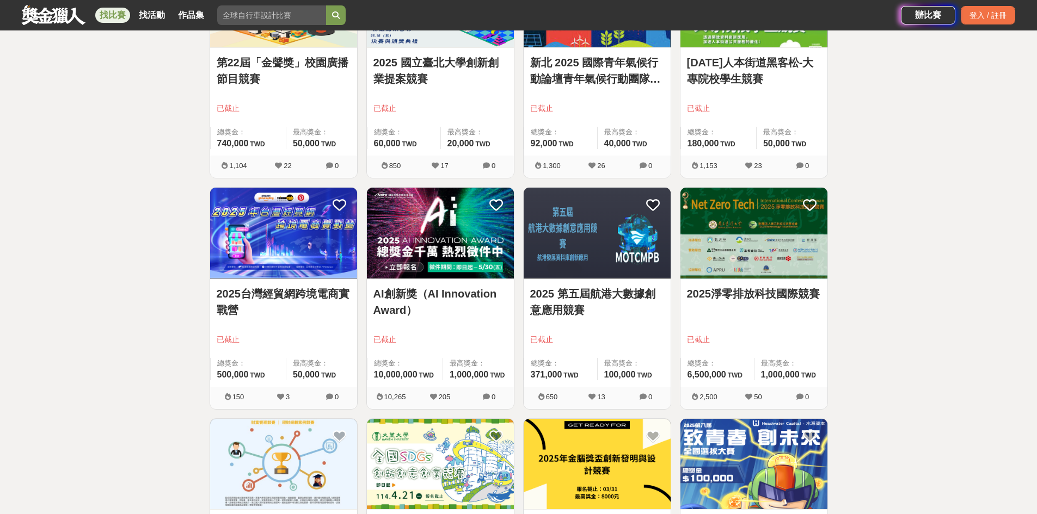
scroll to position [15562, 0]
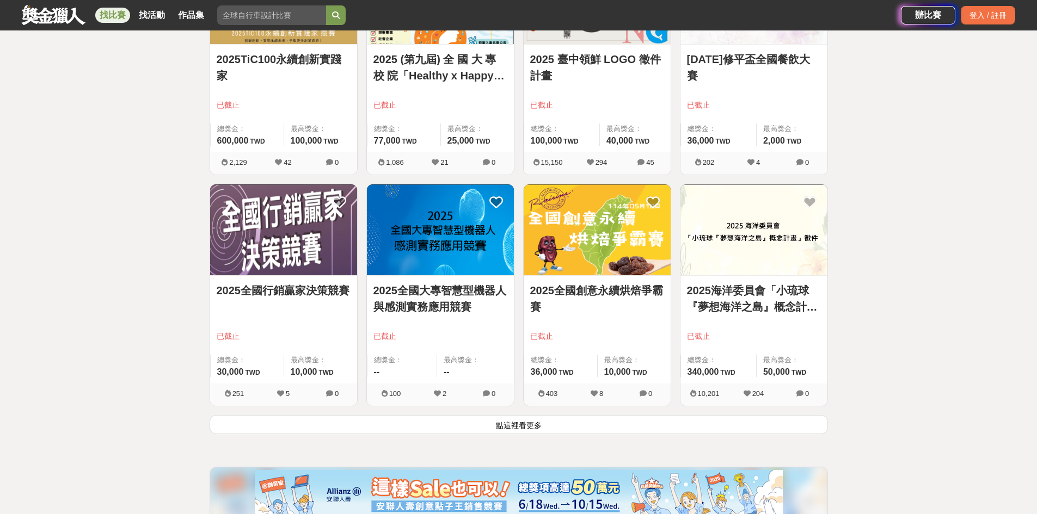
scroll to position [16487, 0]
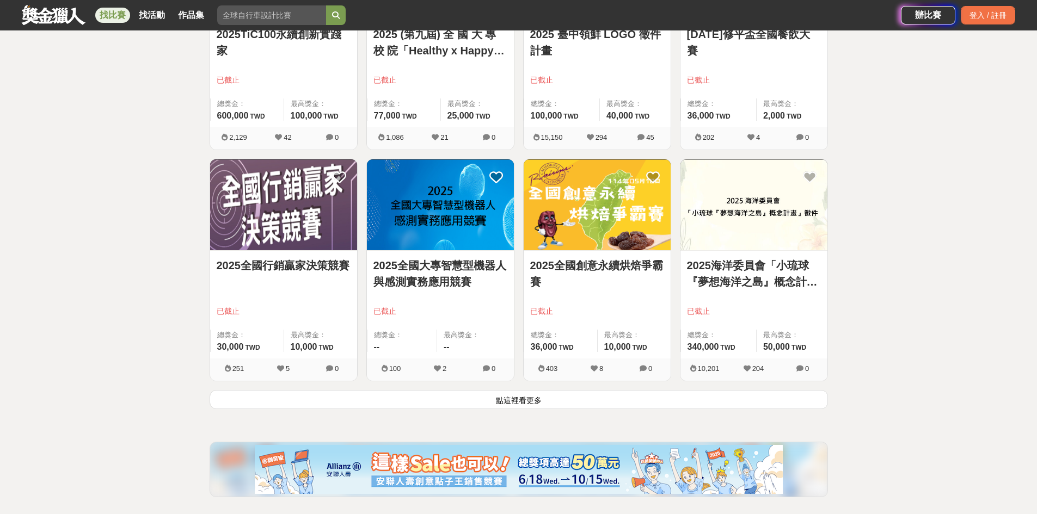
click at [506, 400] on button "點這裡看更多" at bounding box center [519, 399] width 618 height 19
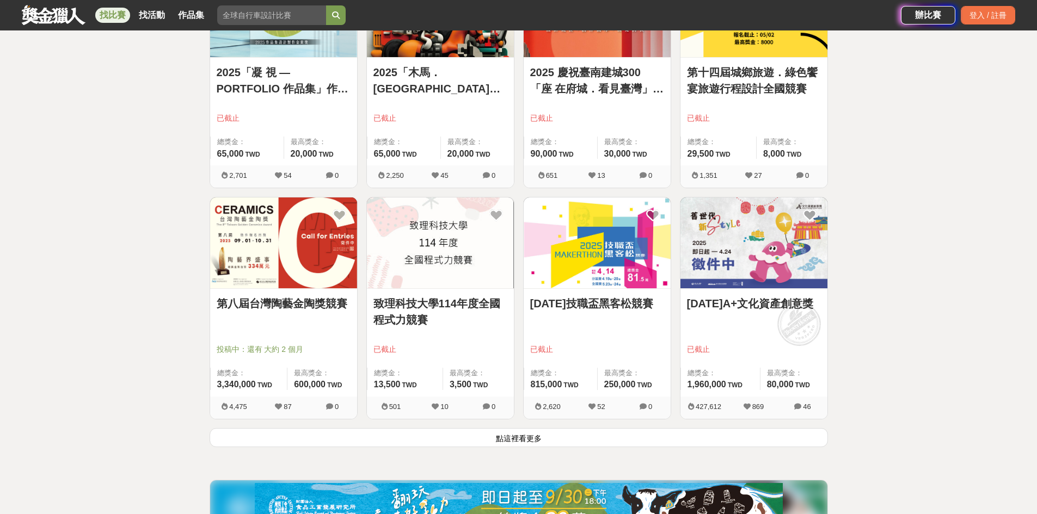
scroll to position [17902, 0]
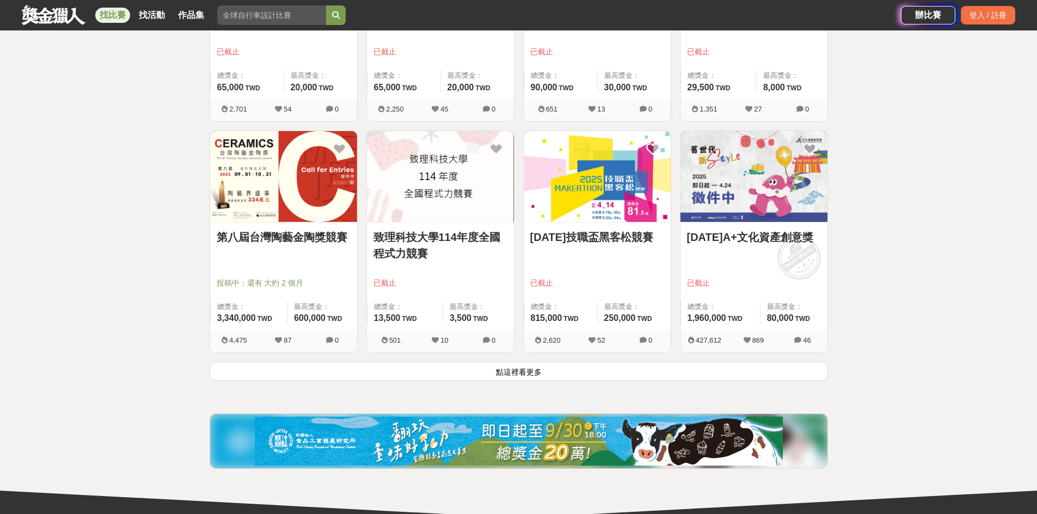
click at [532, 373] on button "點這裡看更多" at bounding box center [519, 371] width 618 height 19
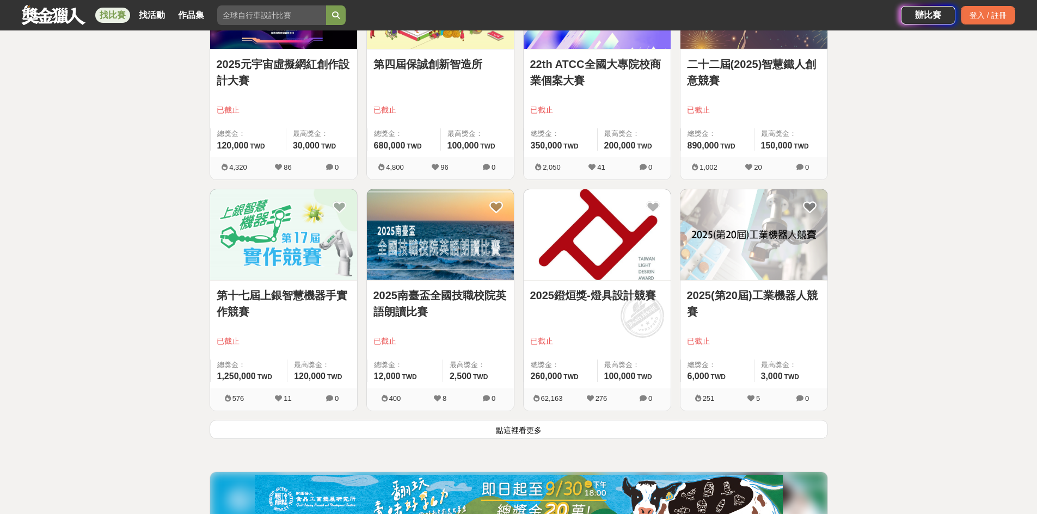
scroll to position [19372, 0]
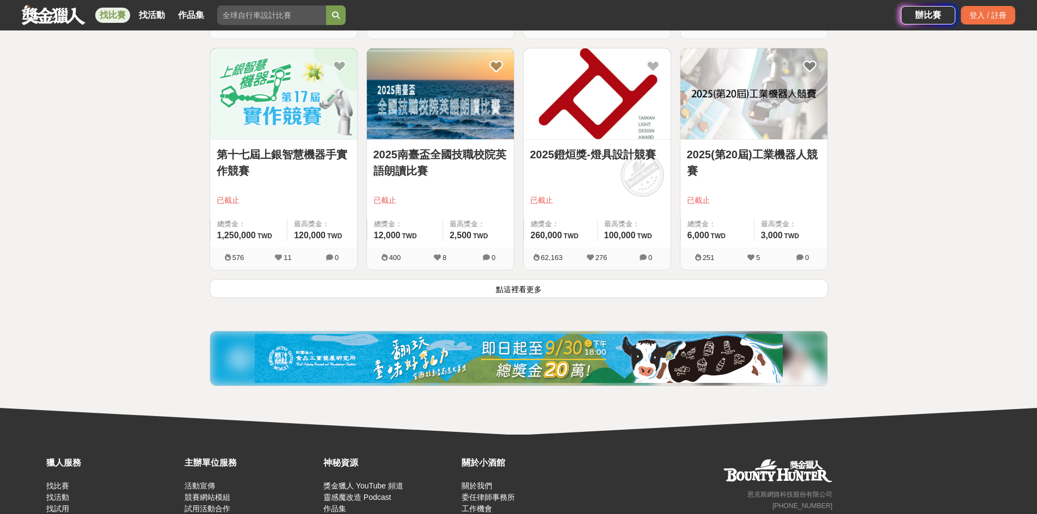
click at [539, 288] on button "點這裡看更多" at bounding box center [519, 288] width 618 height 19
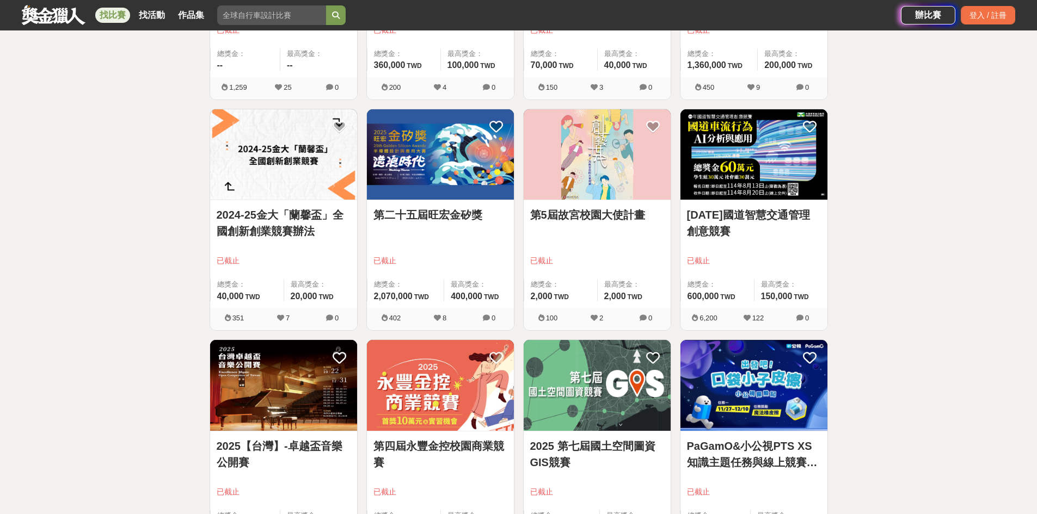
scroll to position [20297, 0]
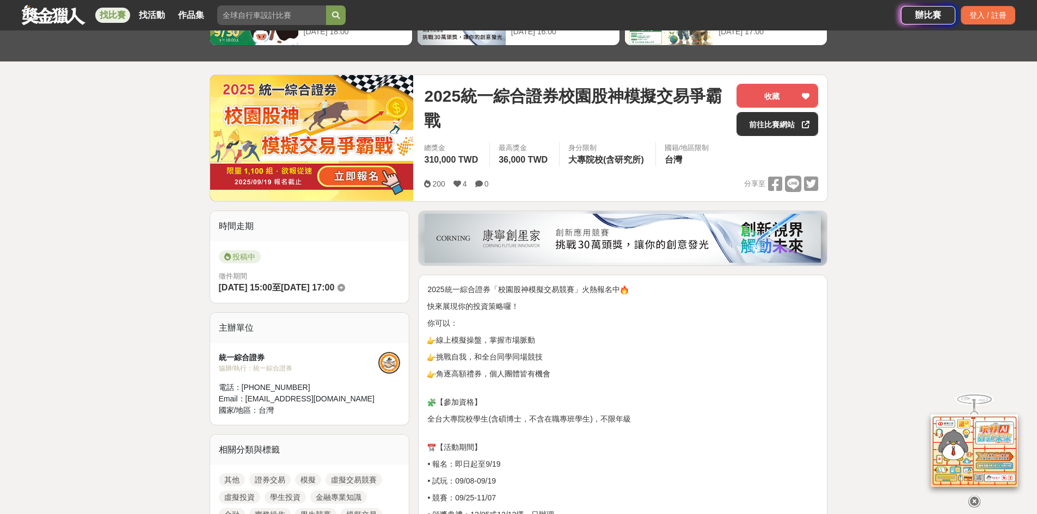
scroll to position [109, 0]
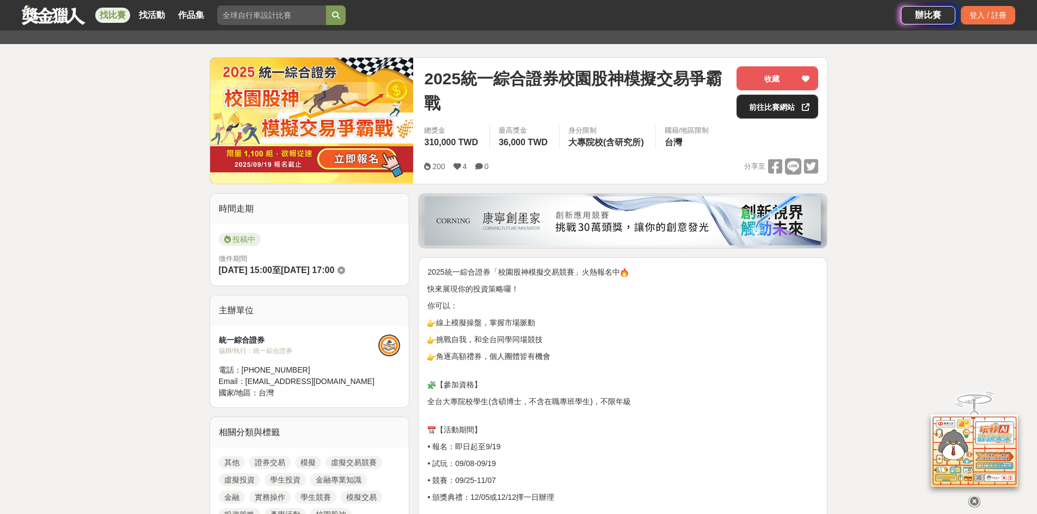
click at [758, 113] on link "前往比賽網站" at bounding box center [777, 107] width 82 height 24
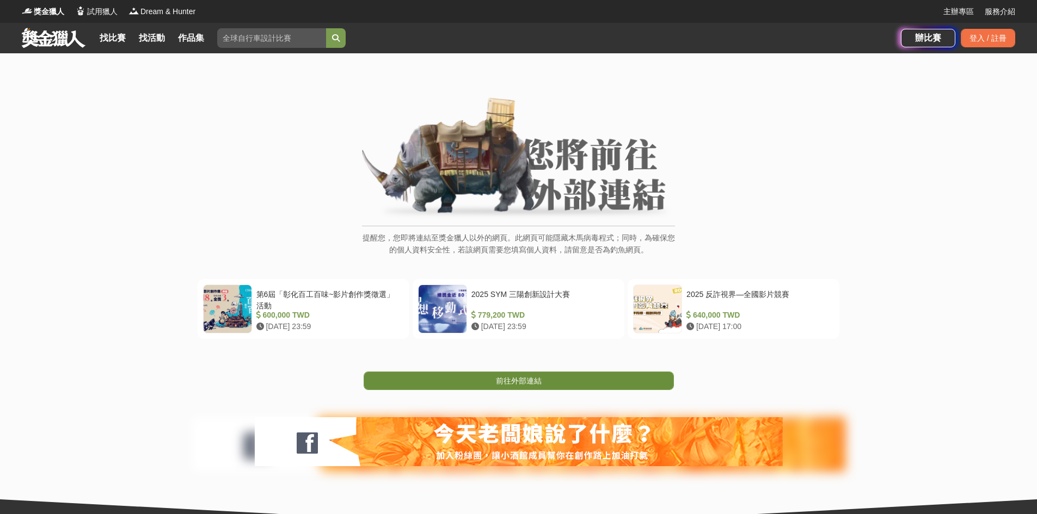
click at [531, 382] on span "前往外部連結" at bounding box center [519, 381] width 46 height 9
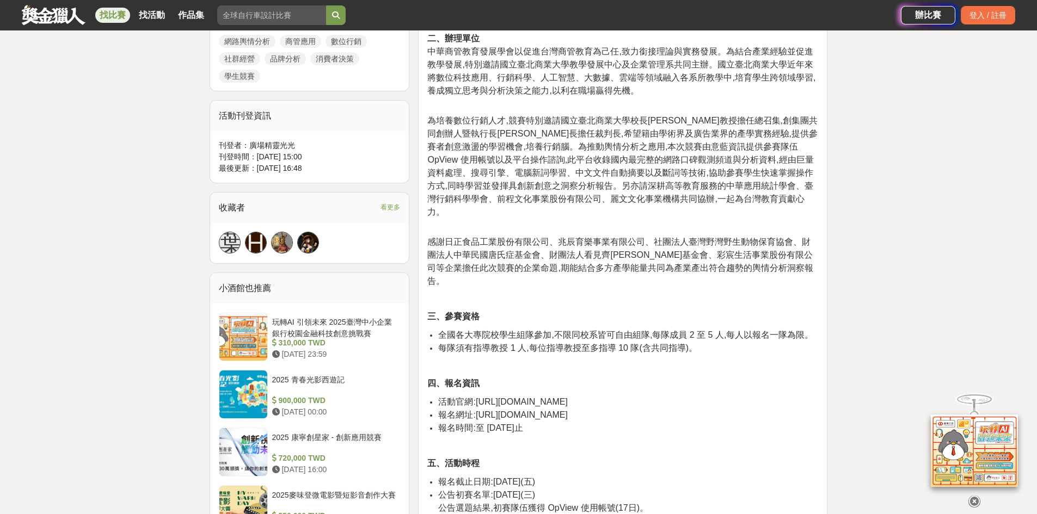
scroll to position [599, 0]
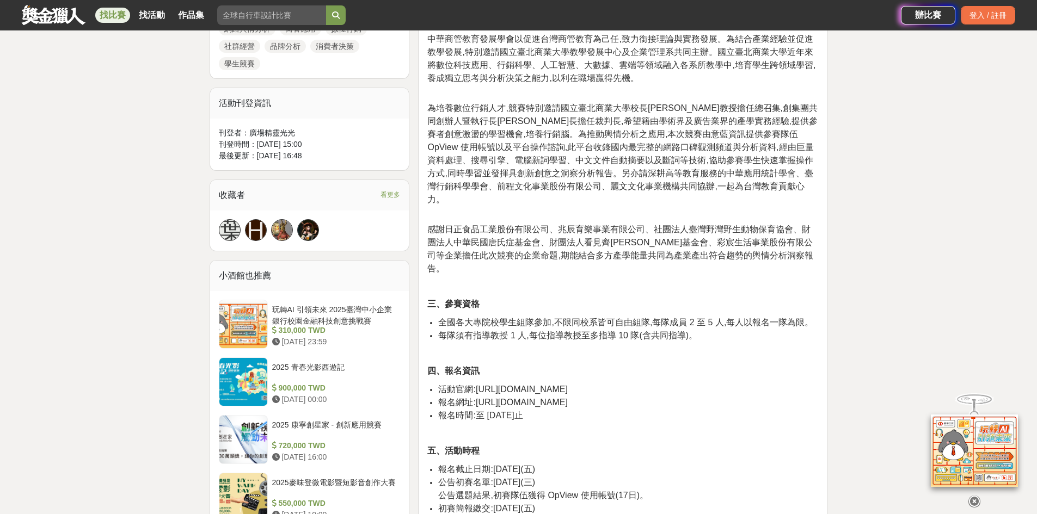
click at [626, 196] on p "為培養數位行銷人才,競賽特別邀請國立臺北商業大學校長任立中教授擔任總召集,創集團共同創辦人暨執行長黃瓊儀執行長擔任裁判長,希望籍由學術界及廣告業界的產學實務經…" at bounding box center [622, 160] width 391 height 116
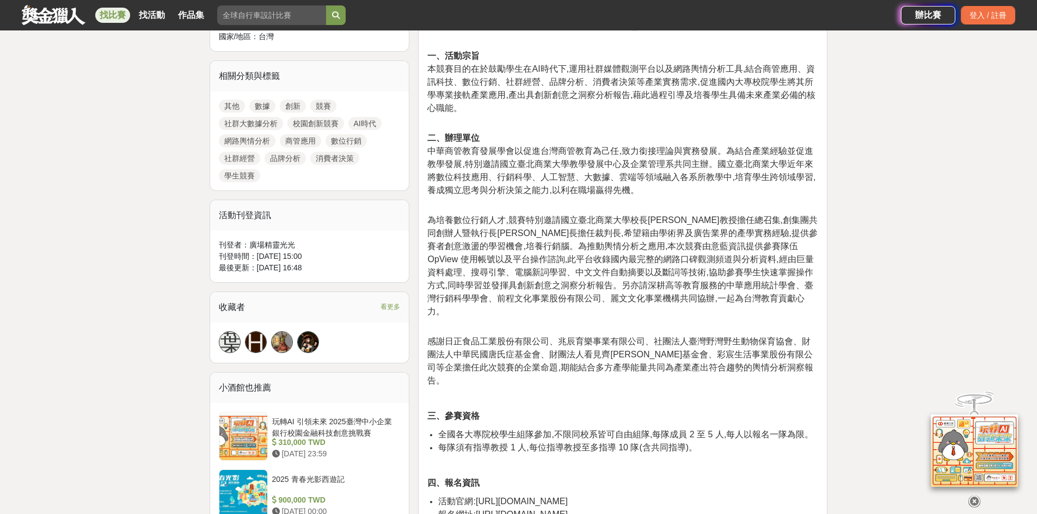
scroll to position [54, 0]
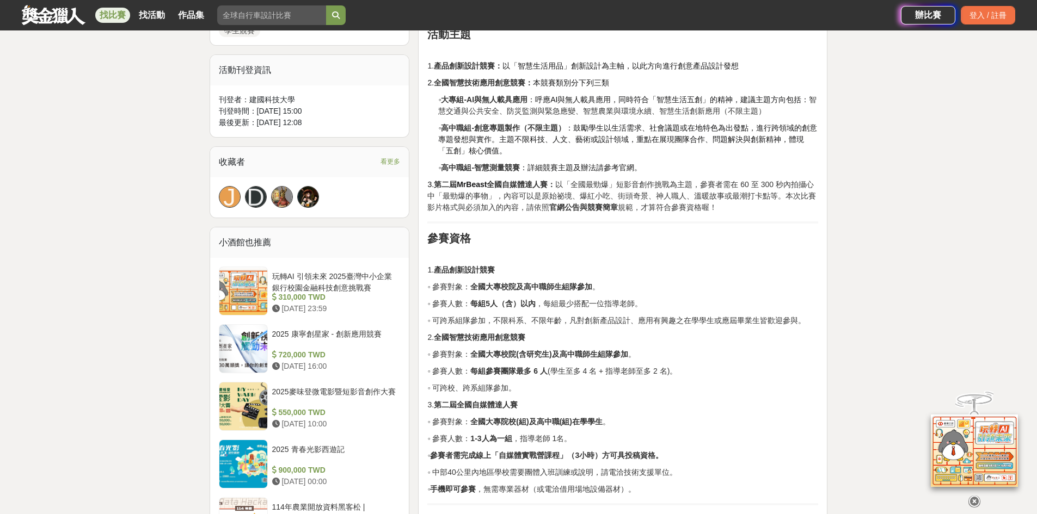
scroll to position [599, 0]
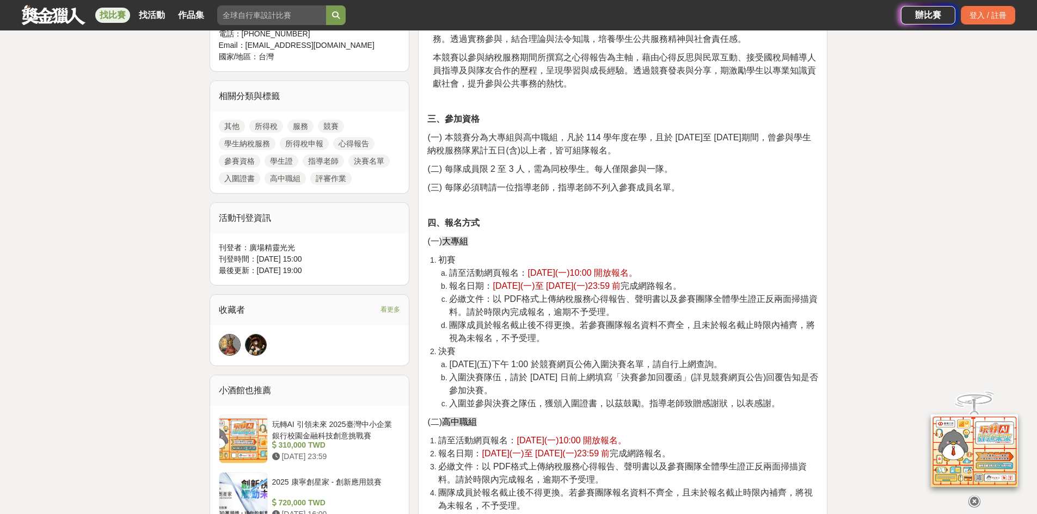
scroll to position [490, 0]
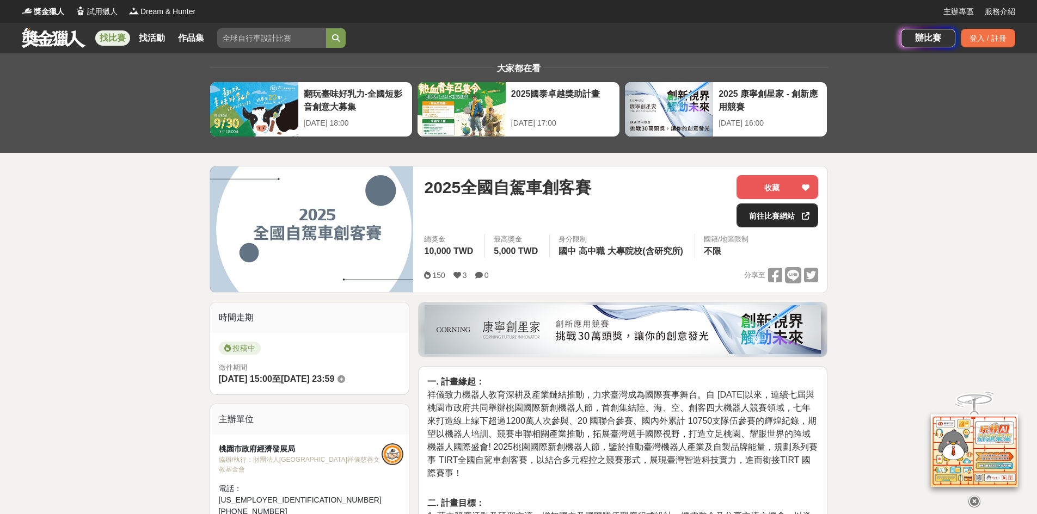
click at [781, 214] on link "前往比賽網站" at bounding box center [777, 216] width 82 height 24
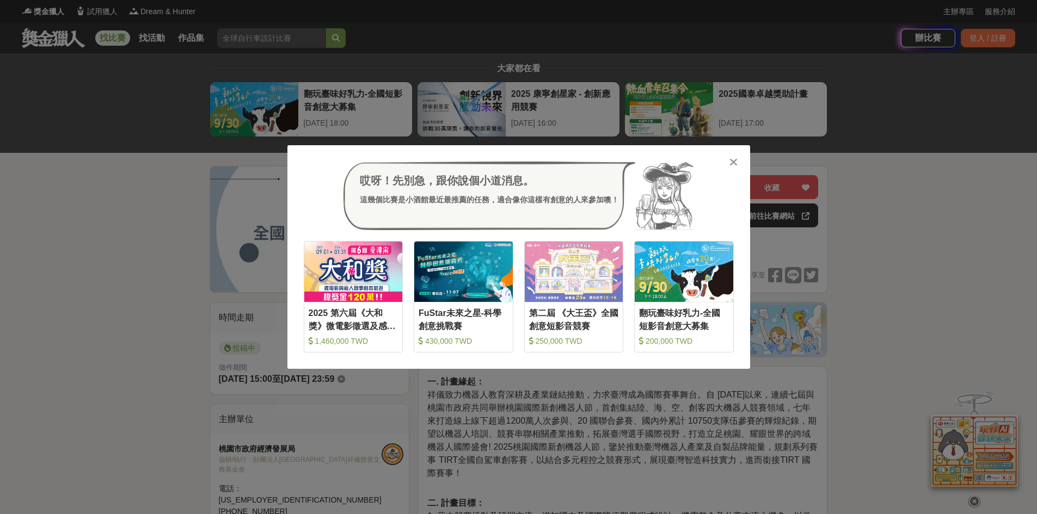
click at [735, 165] on icon at bounding box center [733, 162] width 8 height 11
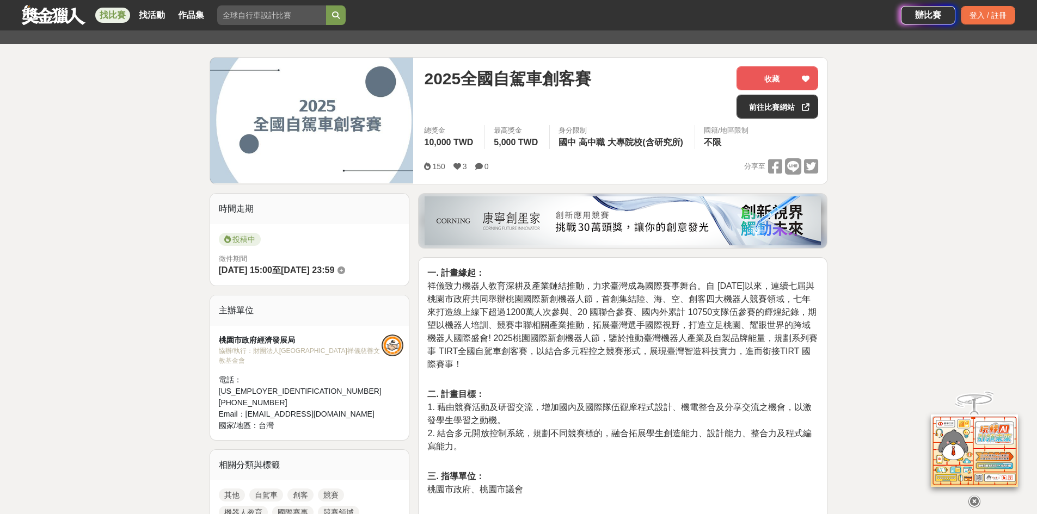
scroll to position [163, 0]
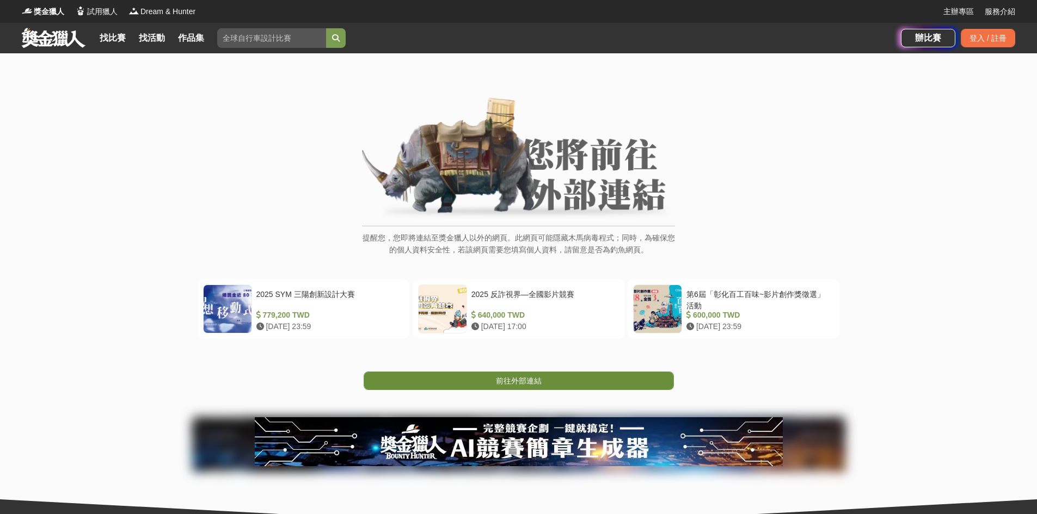
click at [540, 384] on span "前往外部連結" at bounding box center [519, 381] width 46 height 9
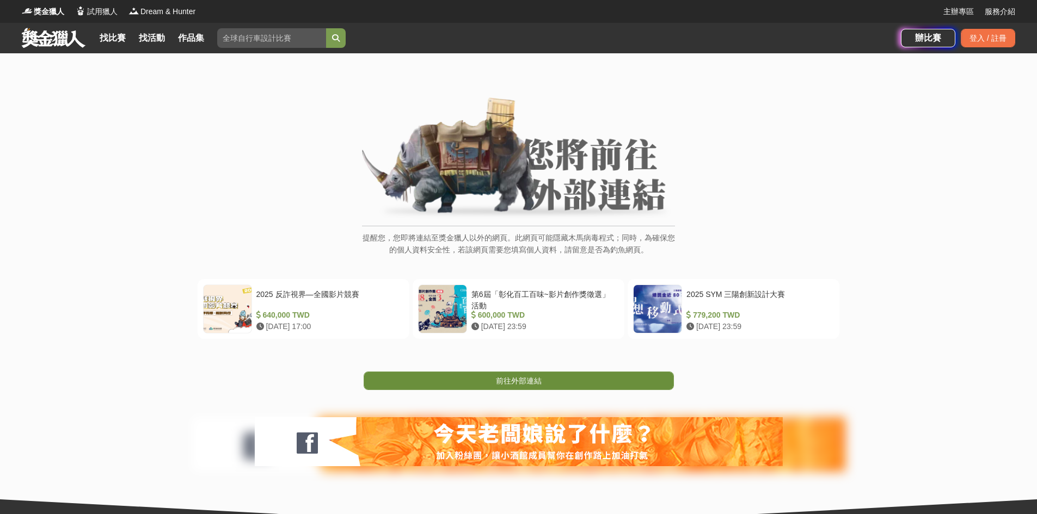
click at [521, 379] on span "前往外部連結" at bounding box center [519, 381] width 46 height 9
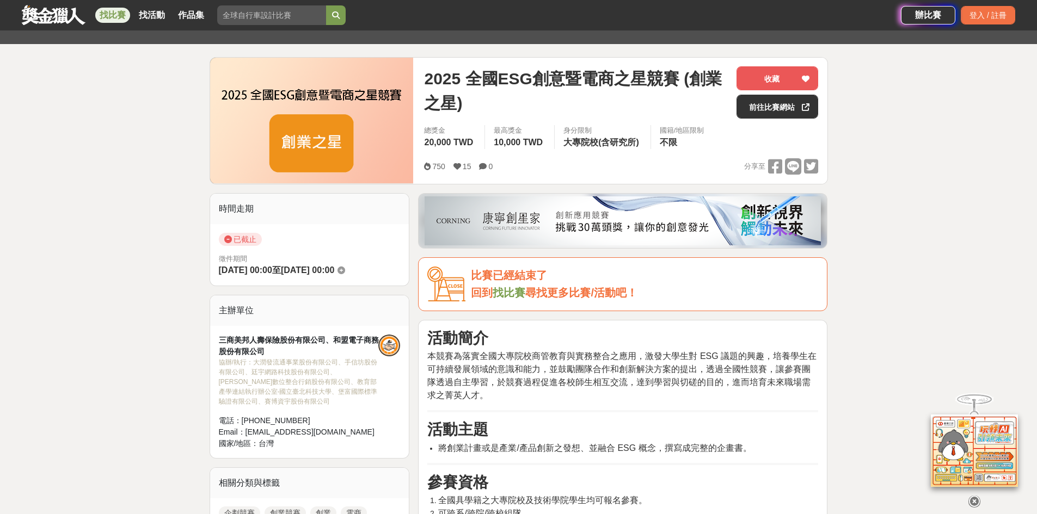
scroll to position [54, 0]
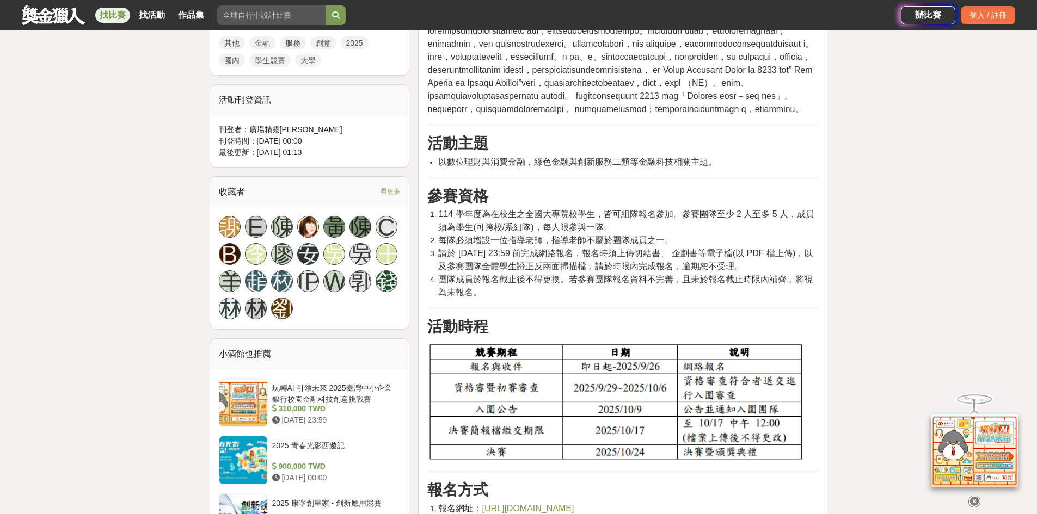
scroll to position [544, 0]
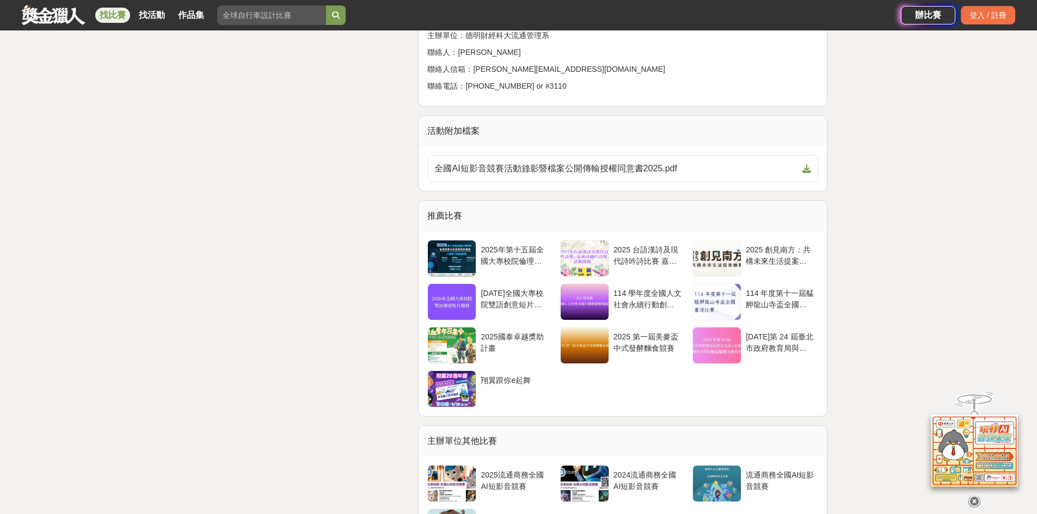
scroll to position [1905, 0]
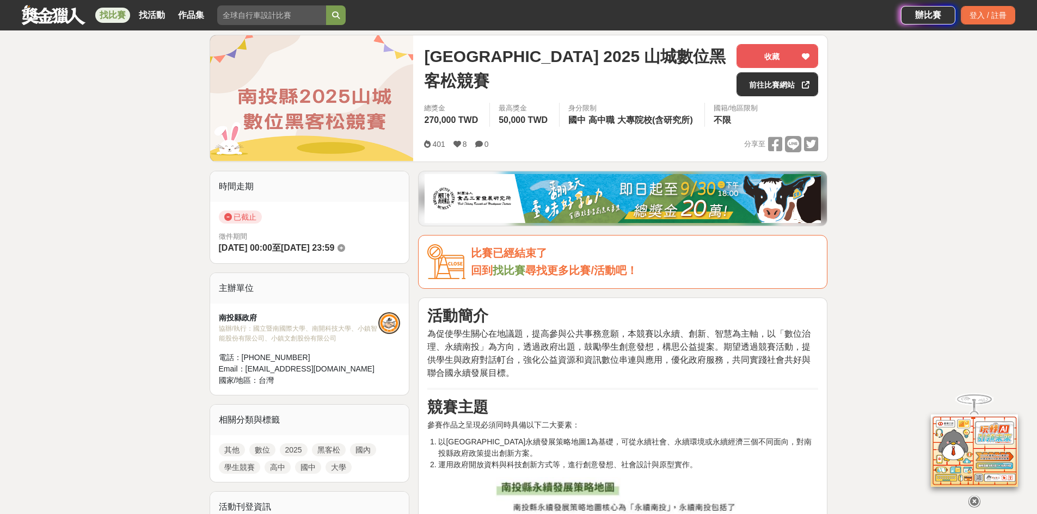
scroll to position [109, 0]
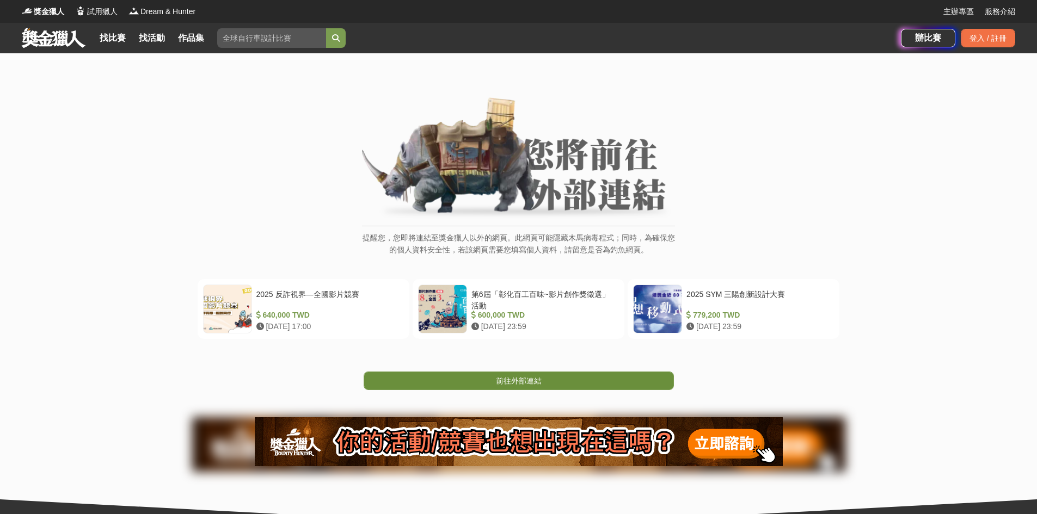
click at [501, 384] on span "前往外部連結" at bounding box center [519, 381] width 46 height 9
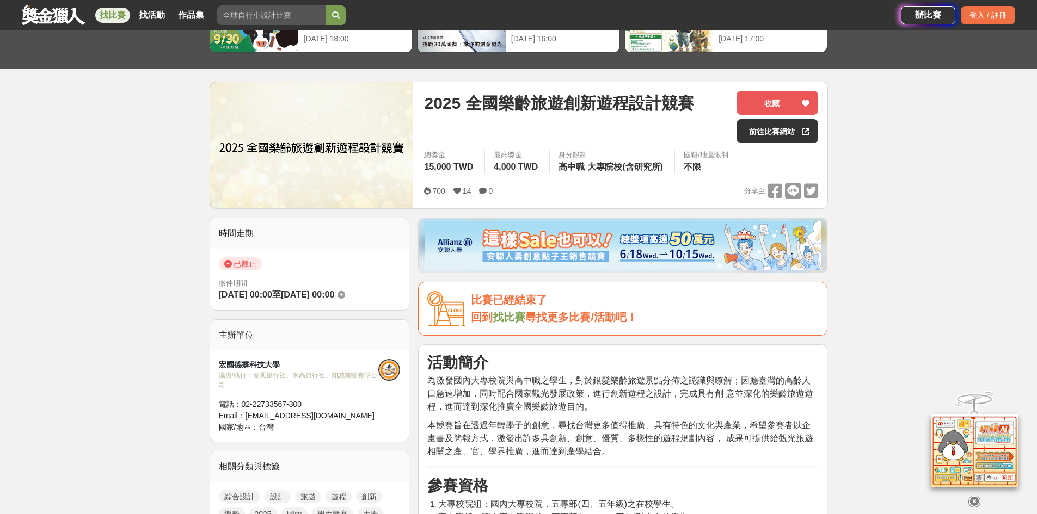
scroll to position [54, 0]
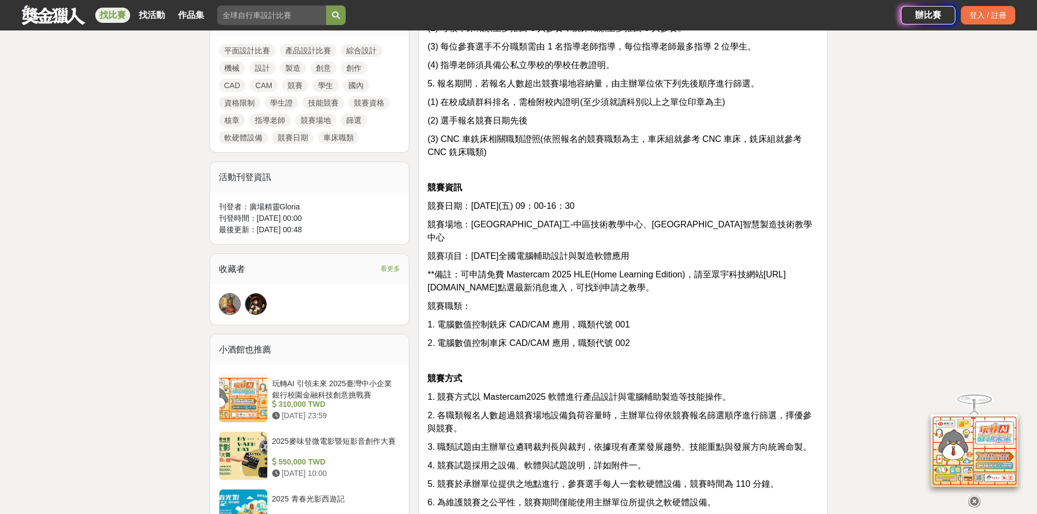
scroll to position [272, 0]
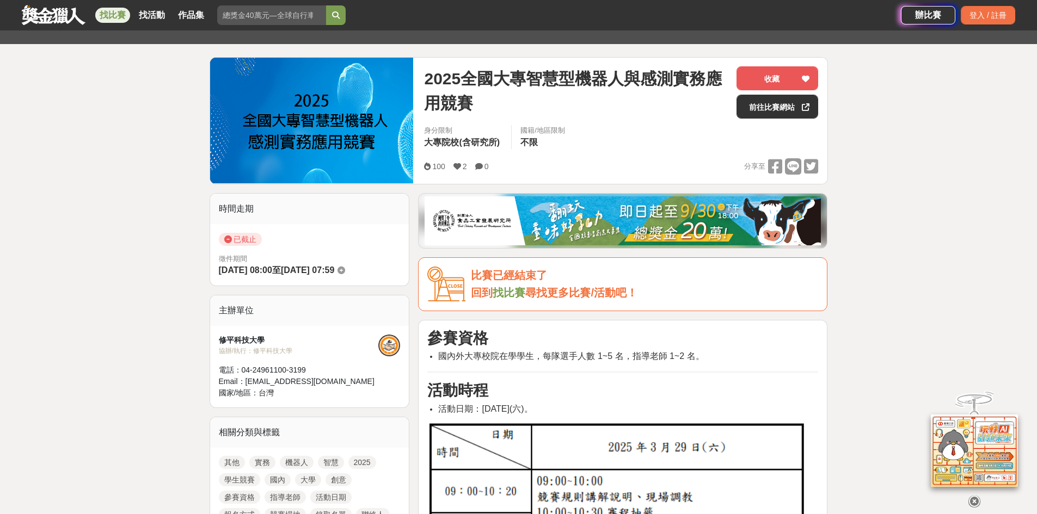
scroll to position [54, 0]
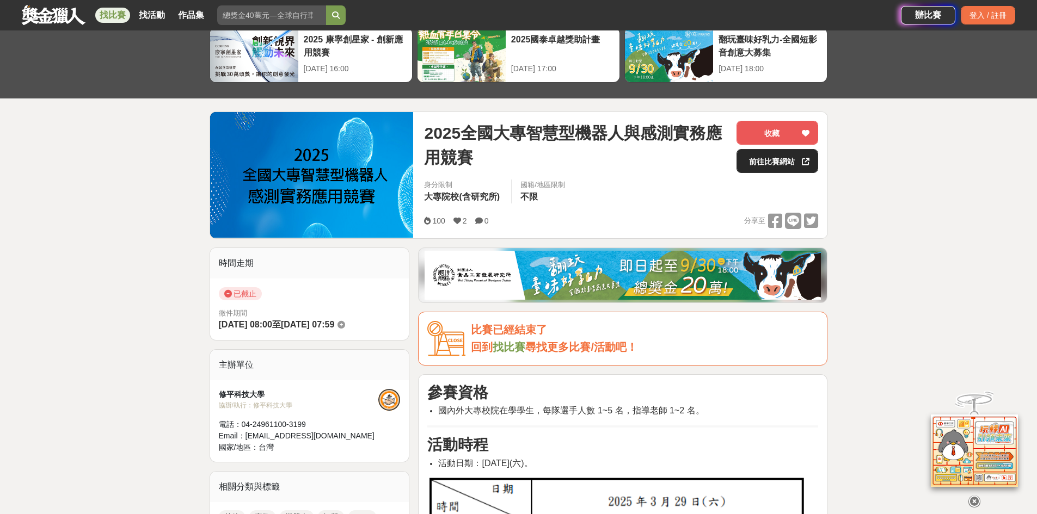
click at [797, 164] on link "前往比賽網站" at bounding box center [777, 161] width 82 height 24
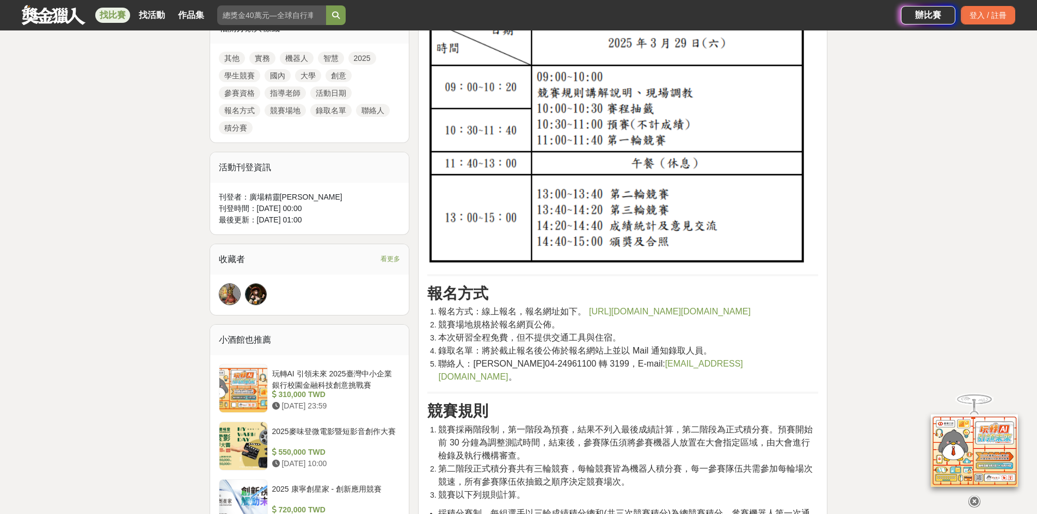
scroll to position [708, 0]
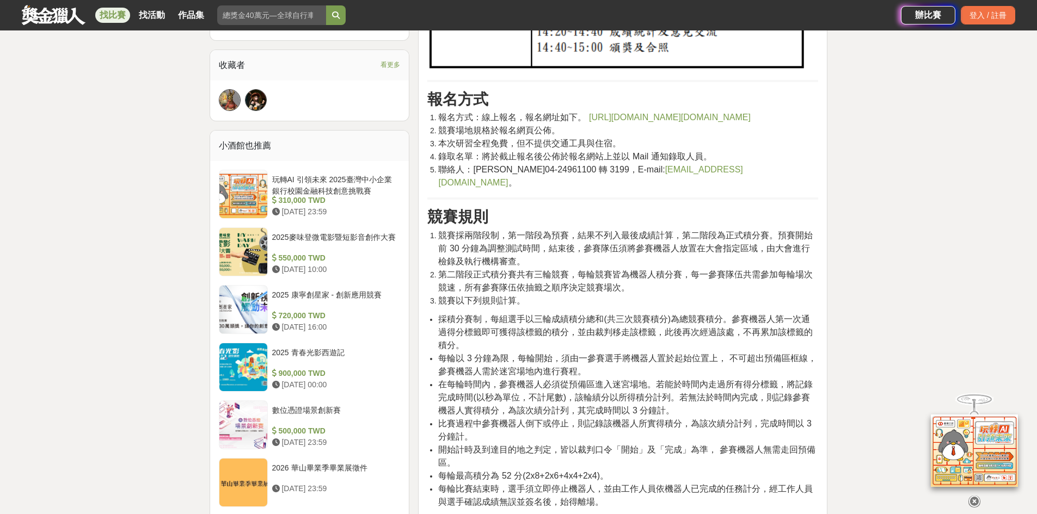
click at [613, 116] on span "[URL][DOMAIN_NAME][DOMAIN_NAME]" at bounding box center [670, 117] width 162 height 9
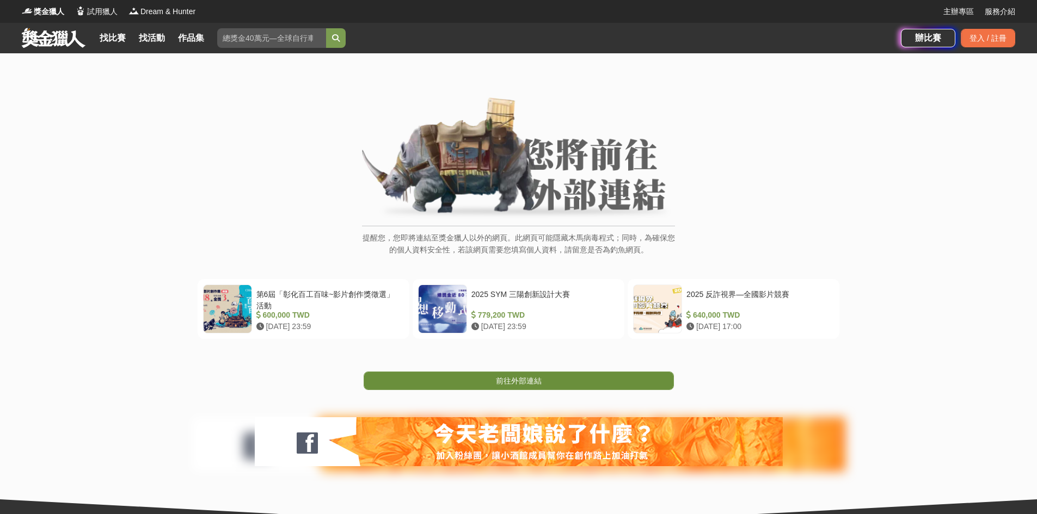
click at [503, 385] on span "前往外部連結" at bounding box center [519, 381] width 46 height 9
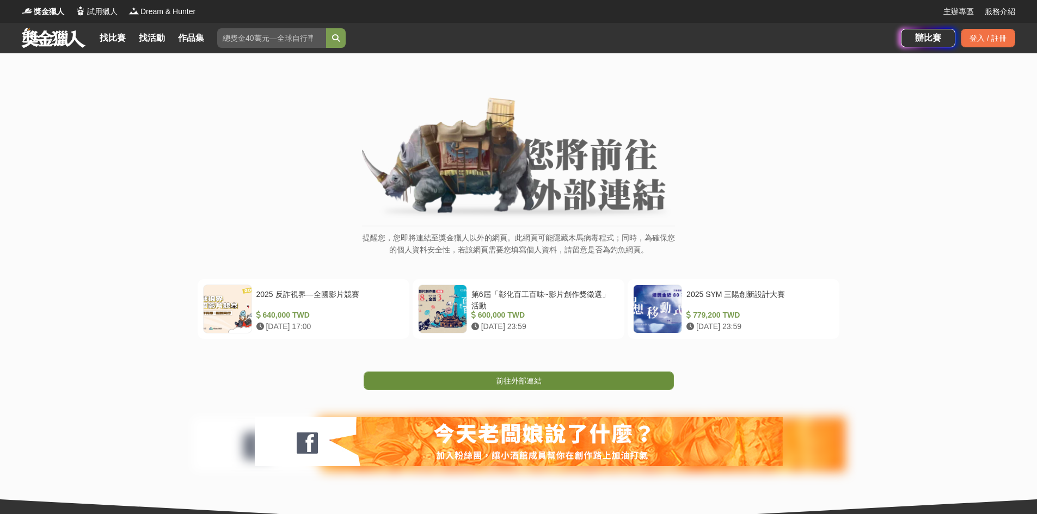
click at [507, 380] on span "前往外部連結" at bounding box center [519, 381] width 46 height 9
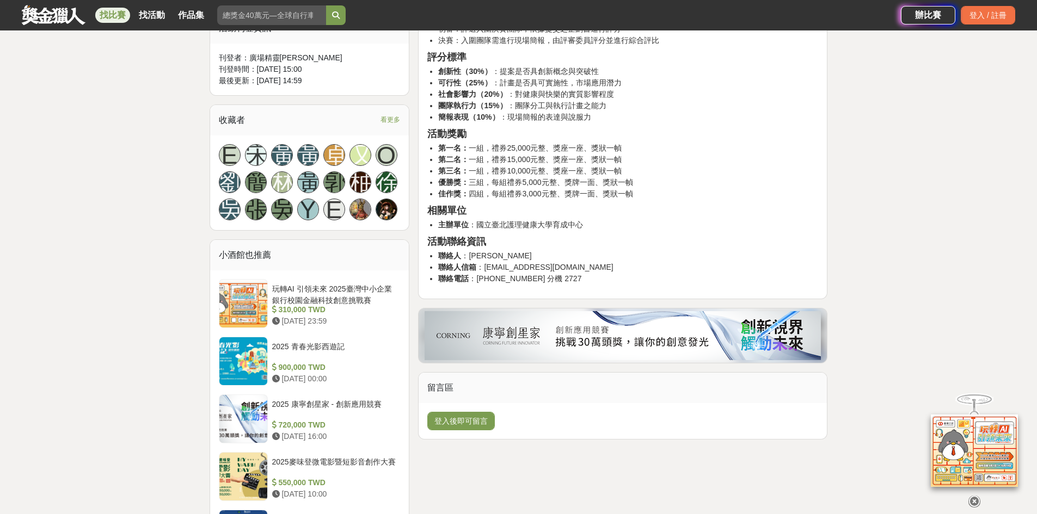
scroll to position [272, 0]
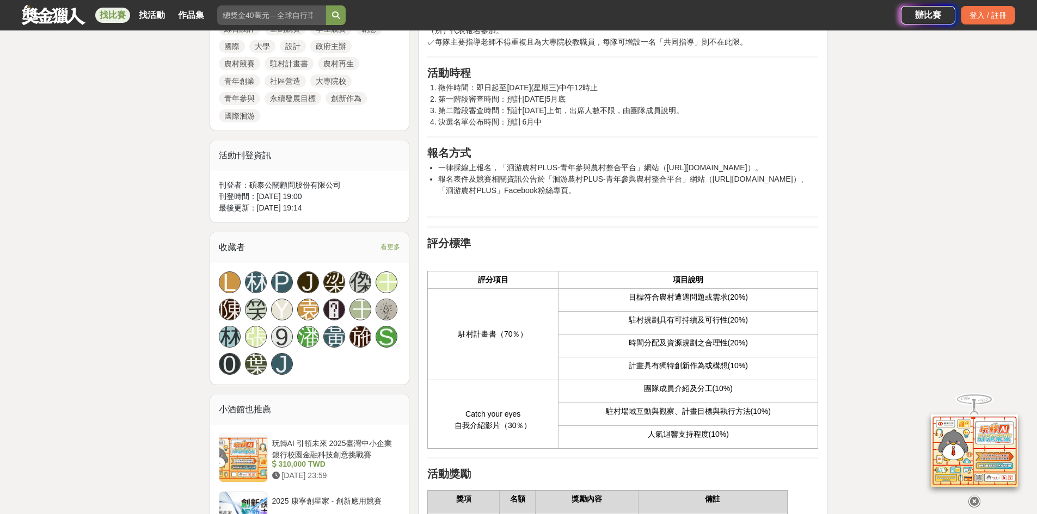
scroll to position [544, 0]
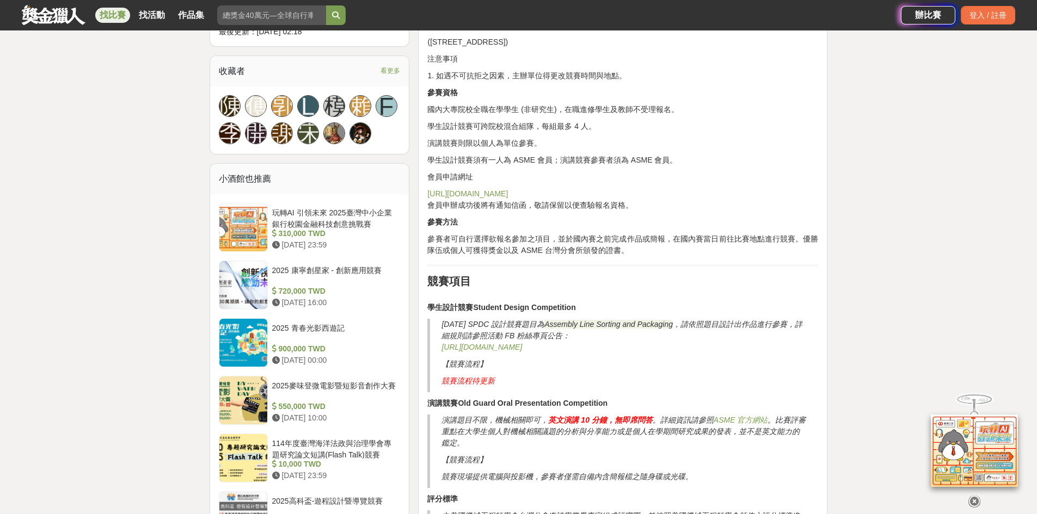
scroll to position [816, 0]
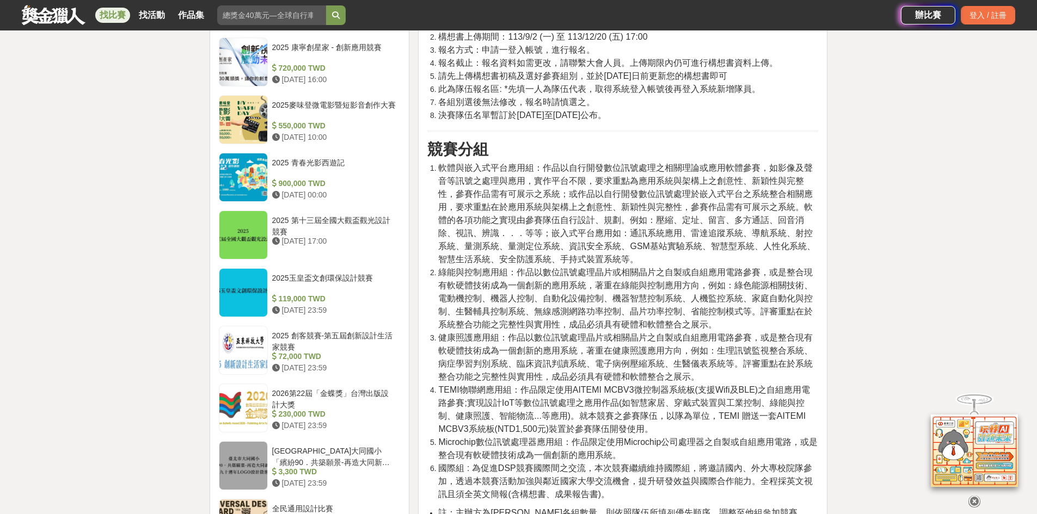
scroll to position [925, 0]
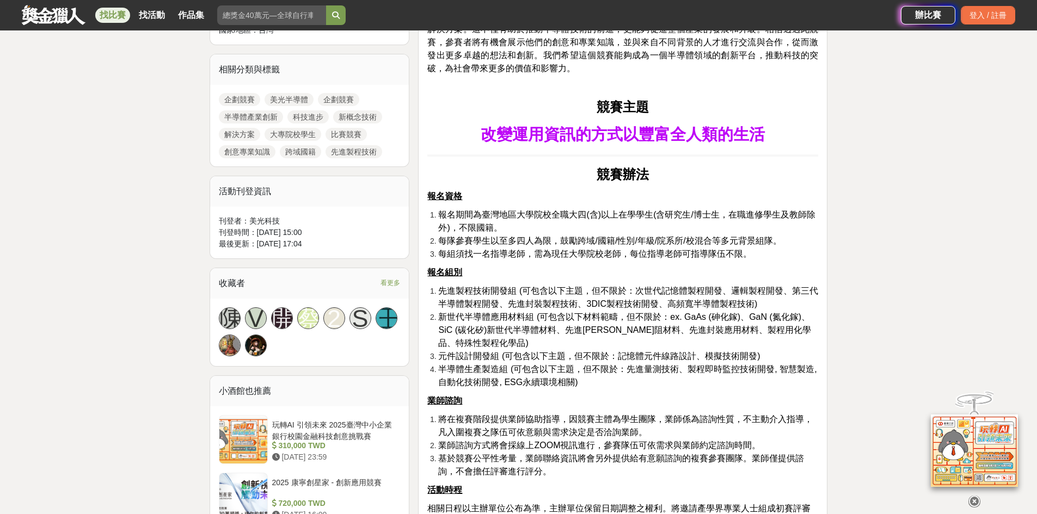
scroll to position [544, 0]
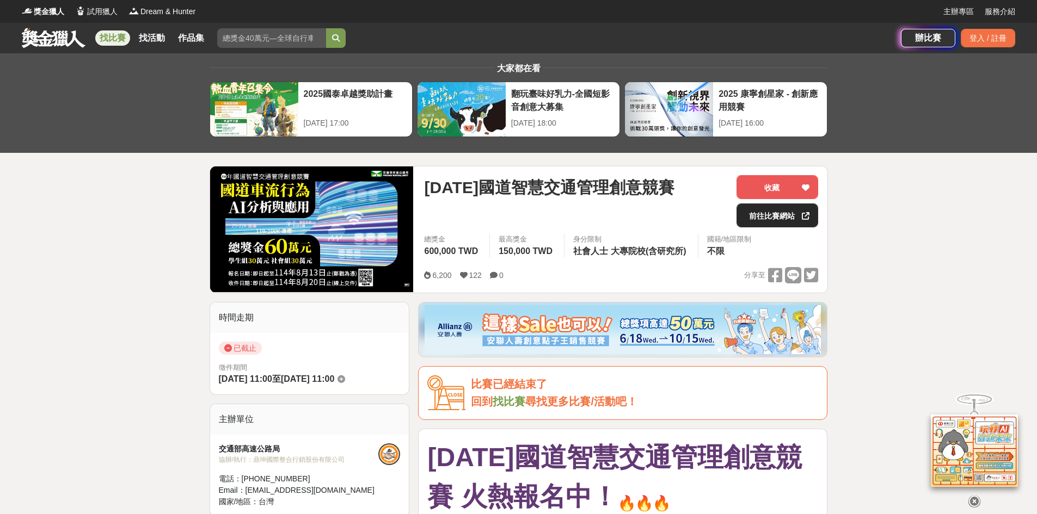
click at [784, 213] on link "前往比賽網站" at bounding box center [777, 216] width 82 height 24
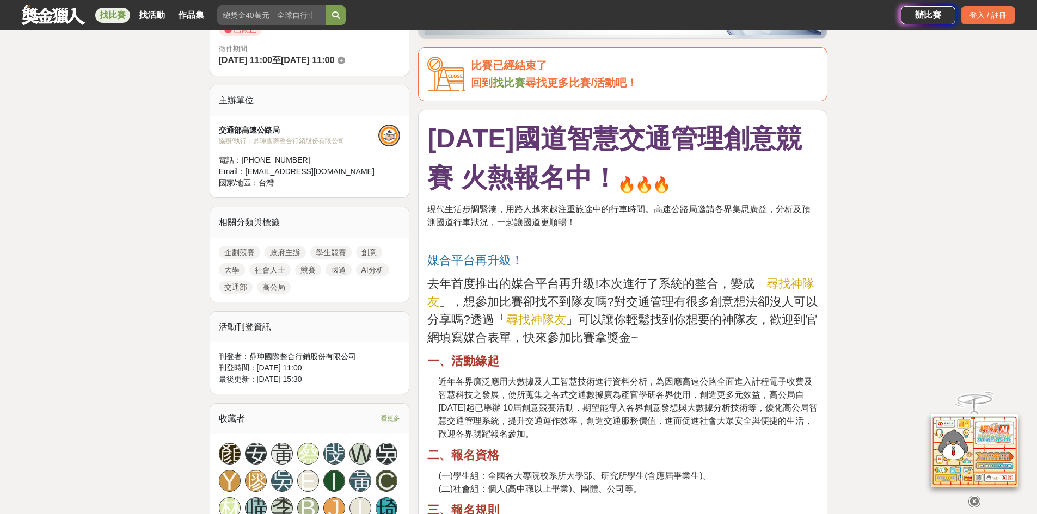
scroll to position [327, 0]
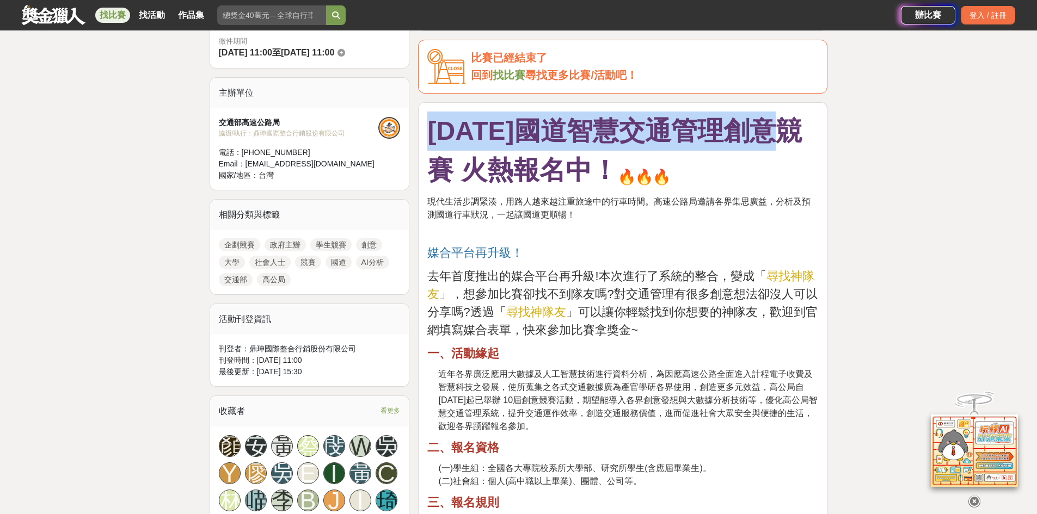
drag, startPoint x: 794, startPoint y: 132, endPoint x: 430, endPoint y: 143, distance: 363.2
click at [430, 143] on p "114年國道智慧交通管理創意競賽 火熱報名中！" at bounding box center [622, 151] width 391 height 78
copy strong "114年國道智慧交通管理創意競賽"
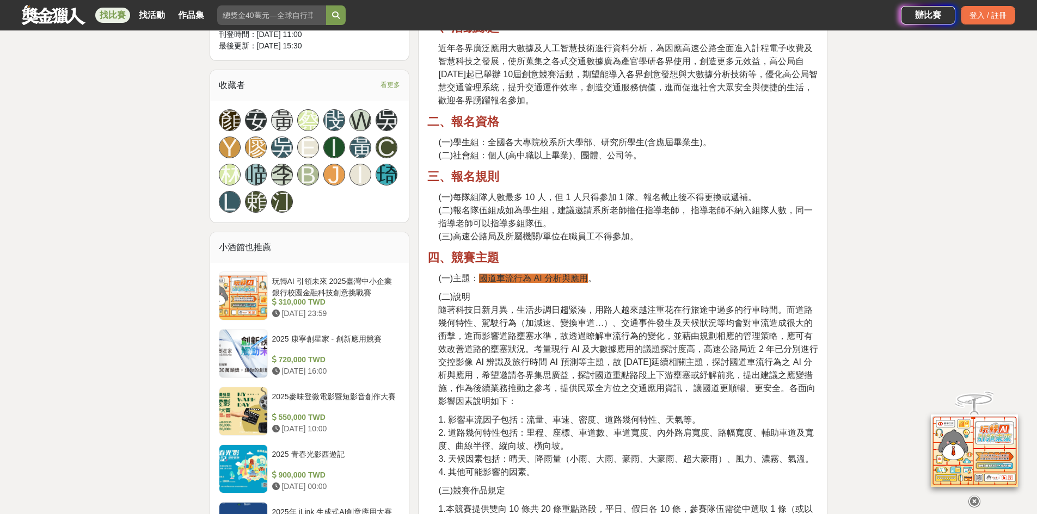
scroll to position [653, 0]
drag, startPoint x: 478, startPoint y: 279, endPoint x: 589, endPoint y: 283, distance: 111.6
click at [589, 283] on p "(一)主題： 國道車流行為 AI 分析與應用 。" at bounding box center [628, 278] width 380 height 13
copy span "國道車流行為 AI 分析與應用"
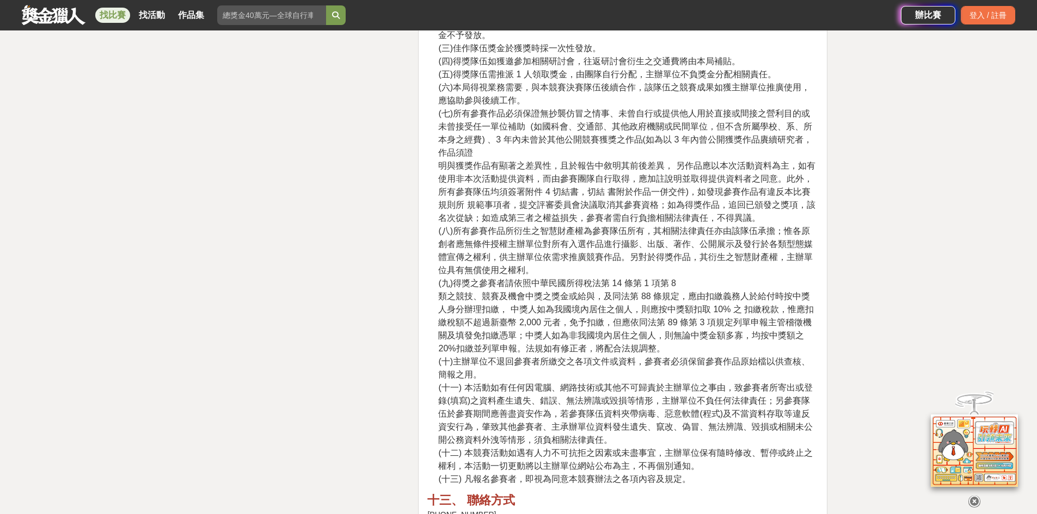
scroll to position [3483, 0]
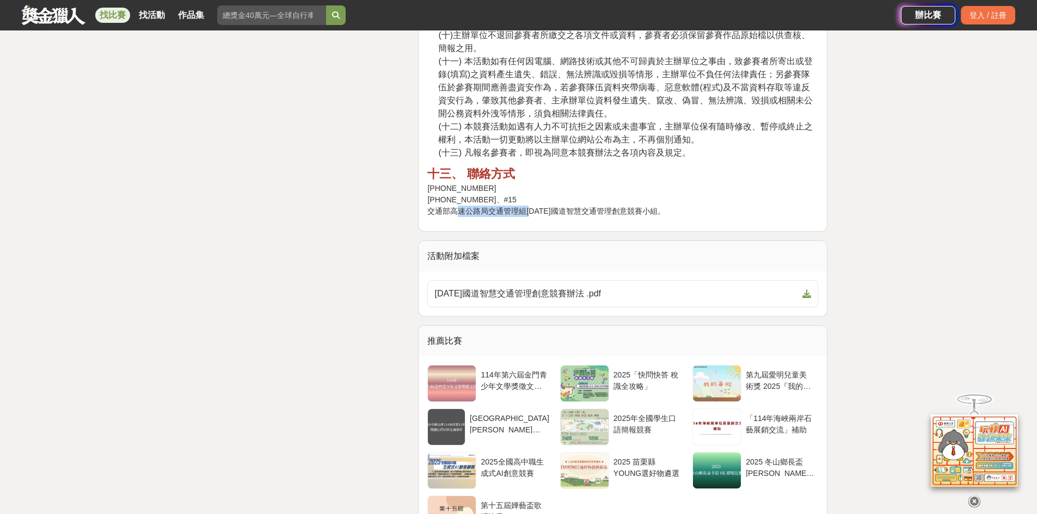
drag, startPoint x: 435, startPoint y: 197, endPoint x: 496, endPoint y: 205, distance: 61.5
copy p "交通部高速公路局"
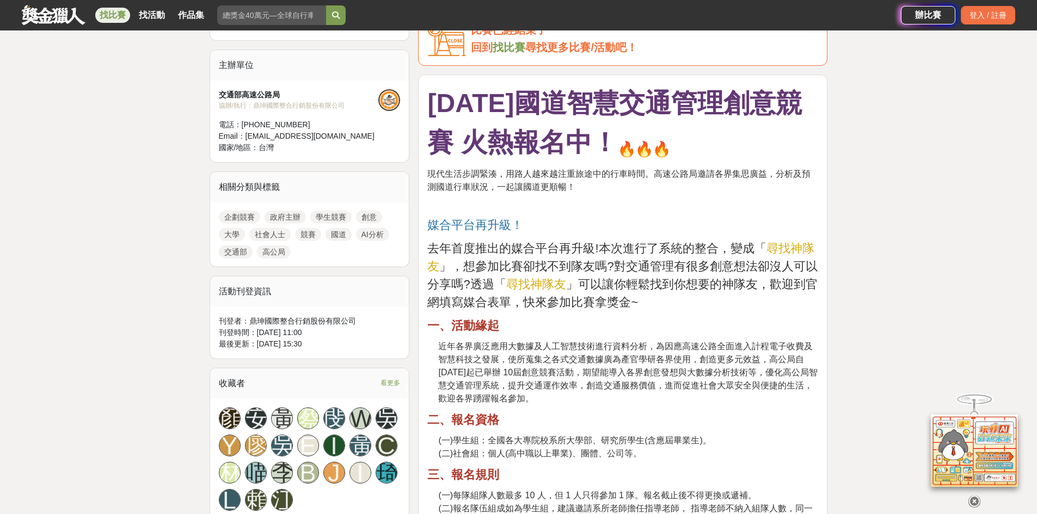
scroll to position [0, 0]
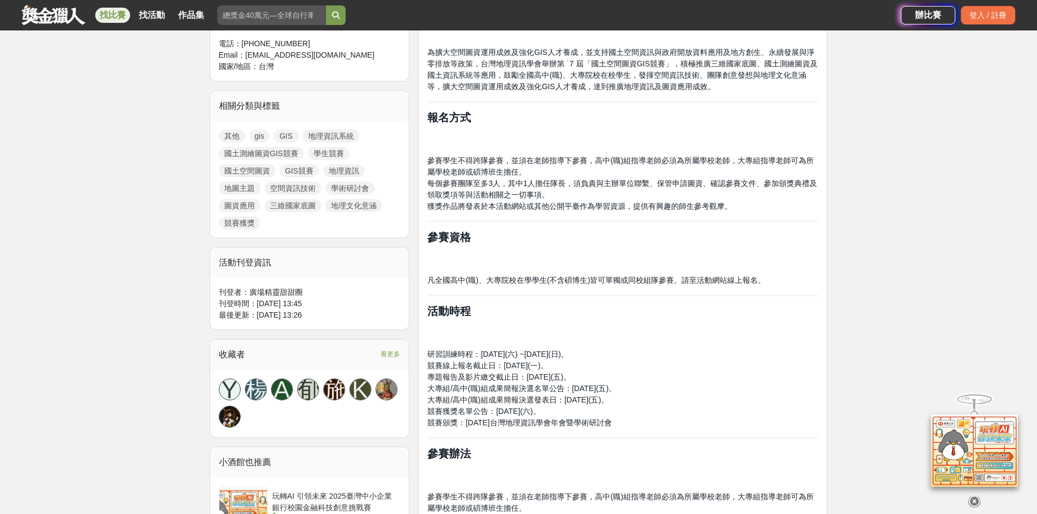
scroll to position [490, 0]
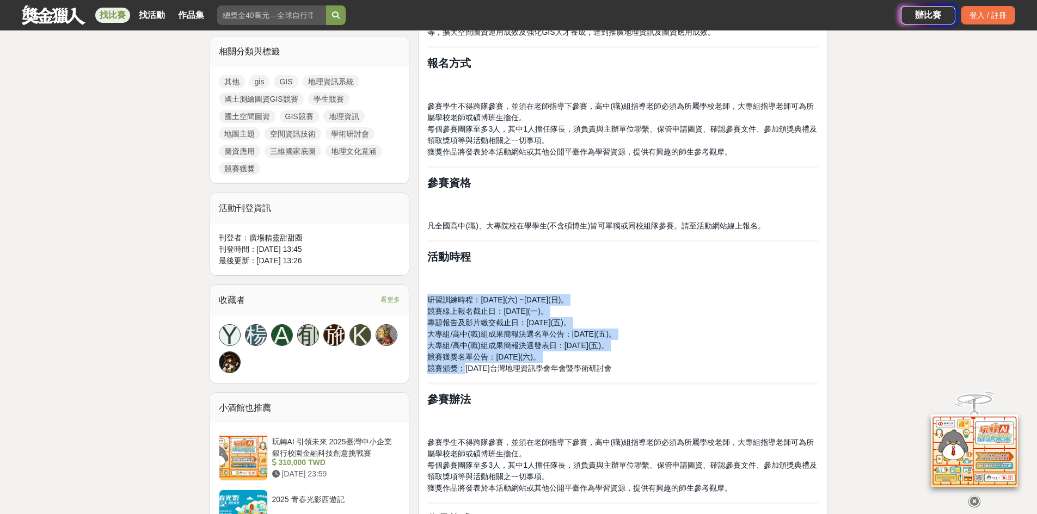
drag, startPoint x: 466, startPoint y: 372, endPoint x: 602, endPoint y: 380, distance: 135.8
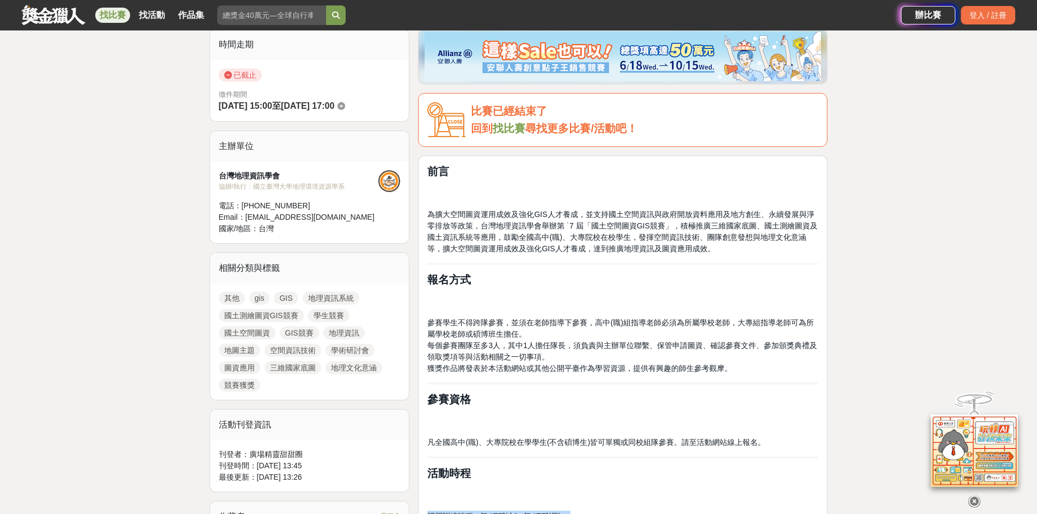
scroll to position [272, 0]
drag, startPoint x: 291, startPoint y: 174, endPoint x: 231, endPoint y: 188, distance: 62.0
click at [219, 175] on div "台灣地理資訊學會" at bounding box center [299, 176] width 160 height 11
copy div "台灣地理資訊學會"
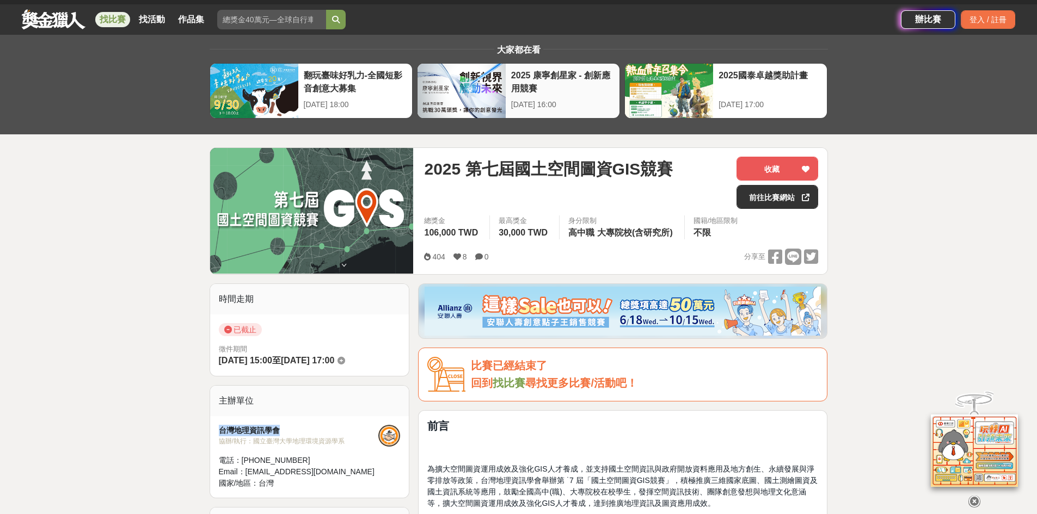
scroll to position [0, 0]
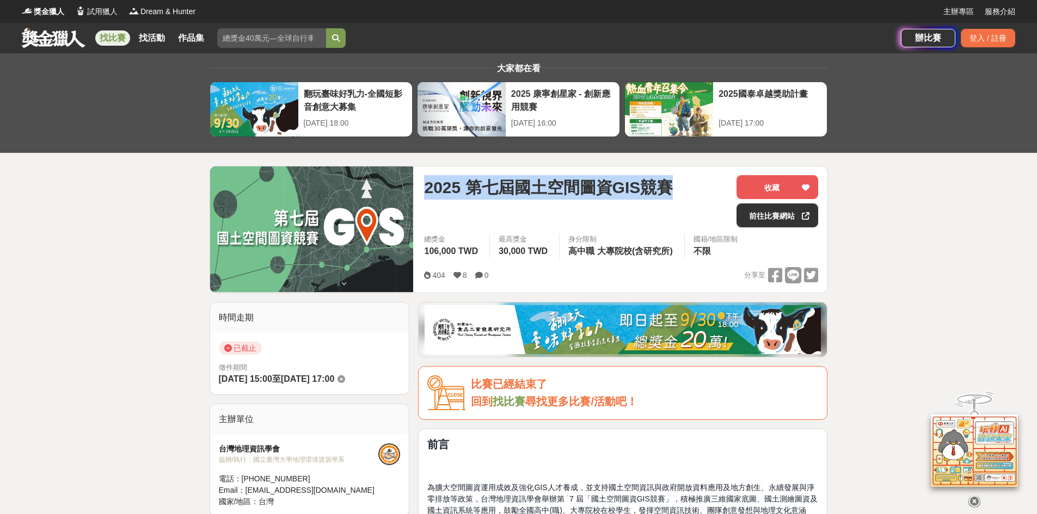
drag, startPoint x: 673, startPoint y: 187, endPoint x: 432, endPoint y: 199, distance: 241.9
click at [415, 188] on div "2025 第七屆國土空間圖資GIS競賽 收藏 前往比賽網站 總獎金 106,000 TWD 最高獎金 30,000 TWD 身分限制 高中職 大專院校(含研究…" at bounding box center [519, 229] width 618 height 127
copy div "2025 第七屆國土空間圖資GIS競賽"
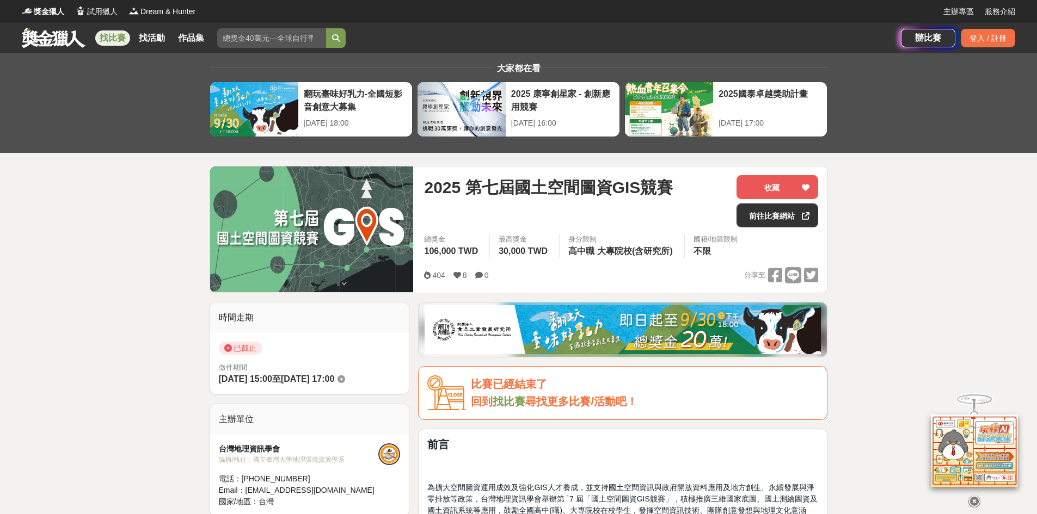
click at [548, 281] on div "404 8 0 分享至" at bounding box center [621, 275] width 394 height 17
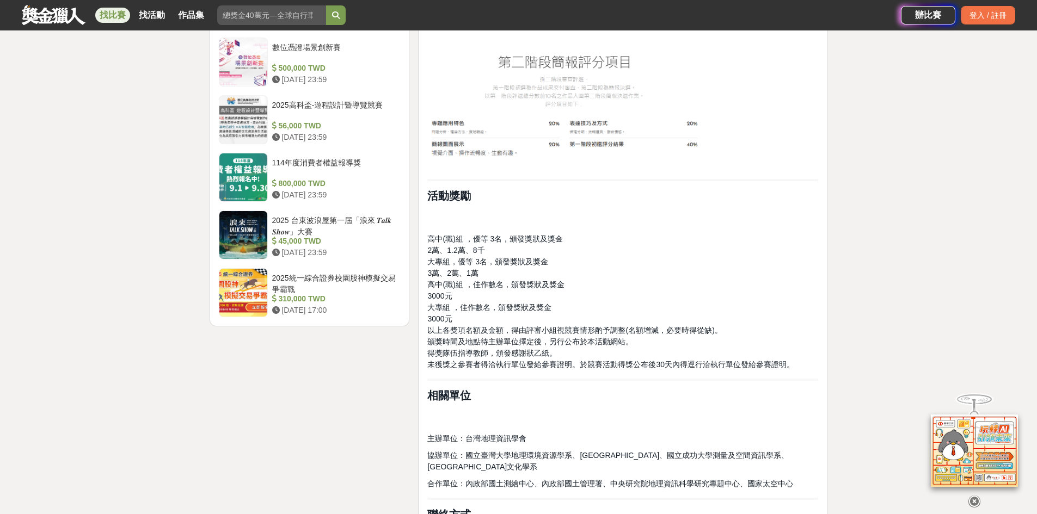
scroll to position [1469, 0]
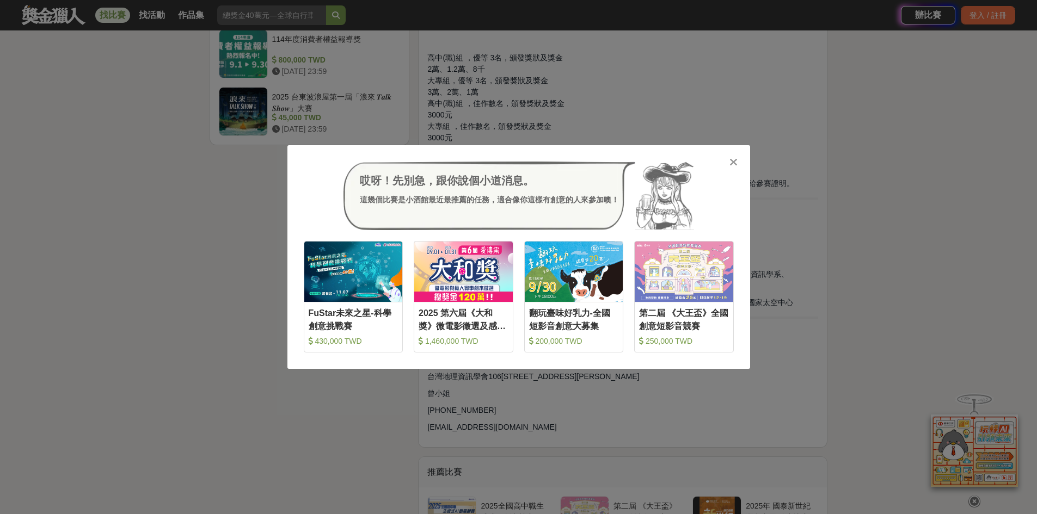
click at [731, 162] on icon at bounding box center [733, 162] width 8 height 11
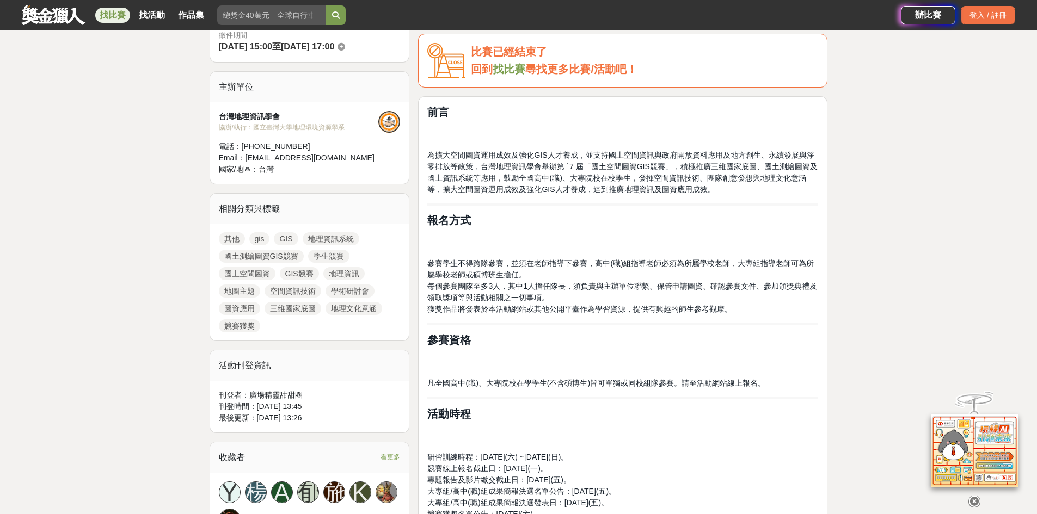
scroll to position [327, 0]
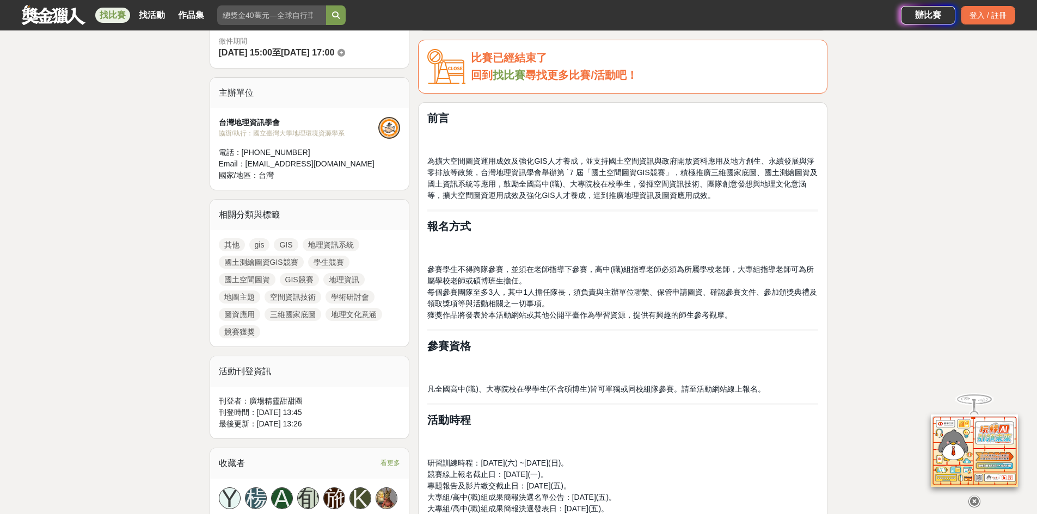
click at [474, 181] on span "為擴大空間圖資運用成效及強化GIS人才養成，並支持國土空間資訊與政府開放資料應用及地方創生、永續發展與淨零排放等政策，台灣地理資訊學會舉辦第 ˙7 屆「國土空…" at bounding box center [622, 178] width 390 height 43
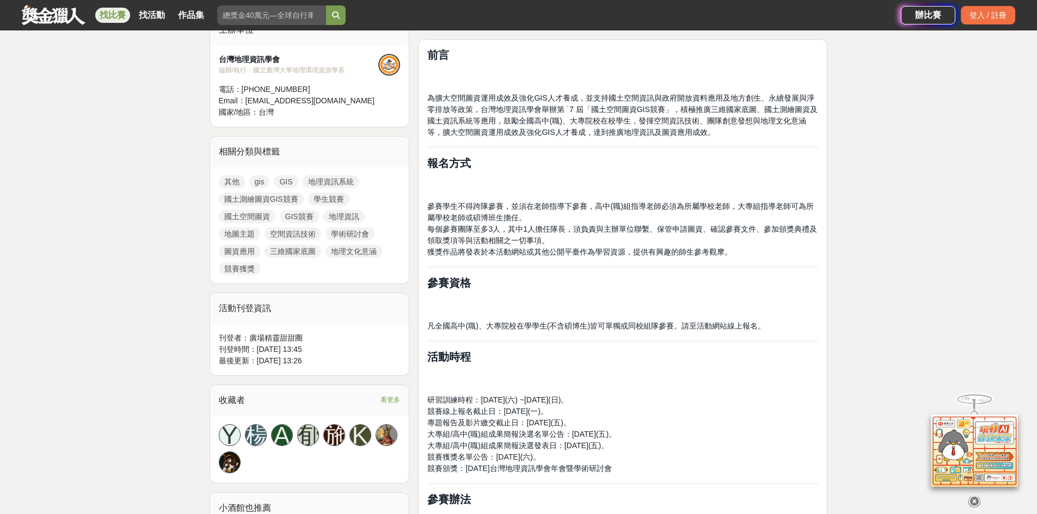
scroll to position [490, 0]
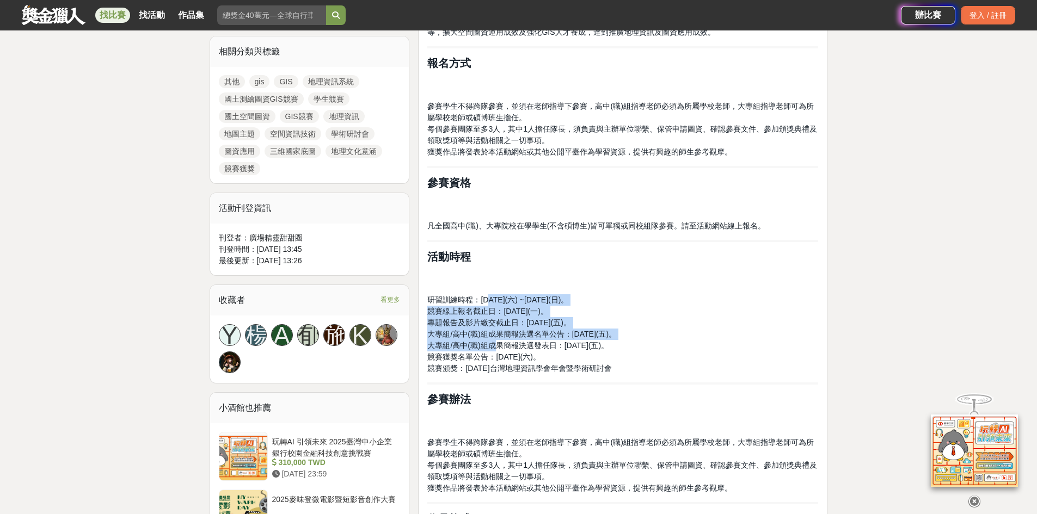
drag, startPoint x: 488, startPoint y: 304, endPoint x: 495, endPoint y: 343, distance: 40.5
click at [495, 343] on p "研習訓練時程：113年11月23日(六) ~113年 12月28日(日)。 競賽線上報名截止日：114年1月13日(一)。 專題報告及影片繳交截止日：114年…" at bounding box center [622, 334] width 391 height 80
click at [495, 343] on span "大專組/高中(職)組成果簡報決選發表日：114年5月23日(五)。" at bounding box center [517, 345] width 181 height 9
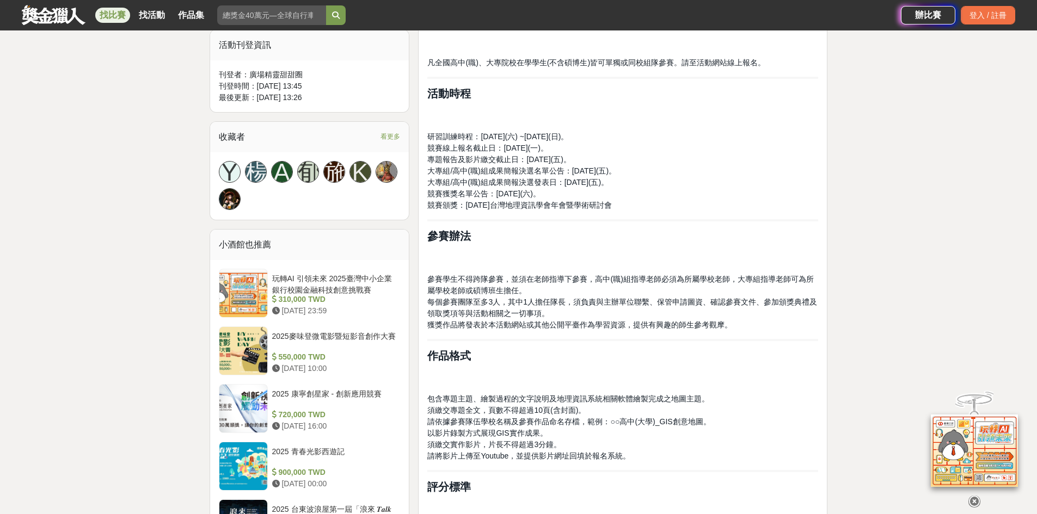
scroll to position [871, 0]
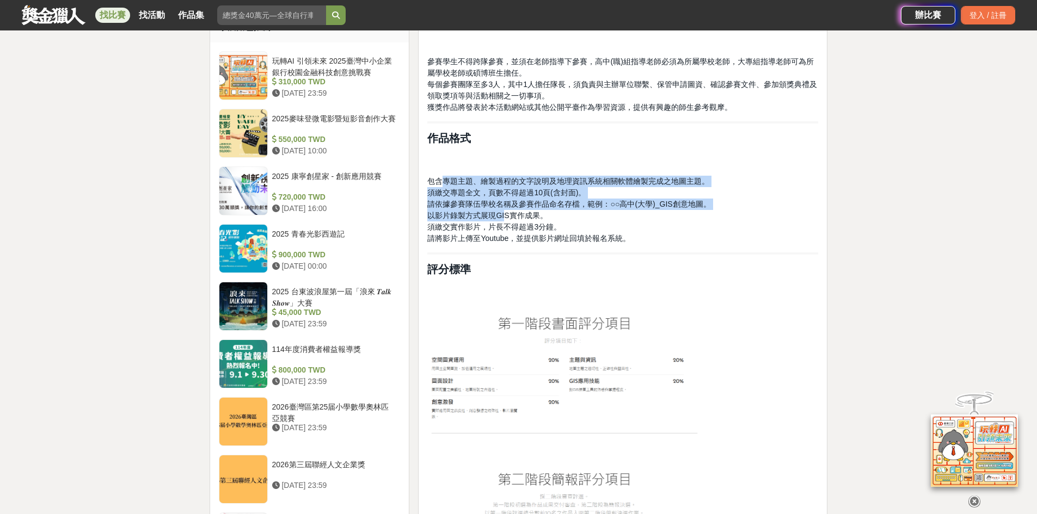
drag, startPoint x: 441, startPoint y: 180, endPoint x: 506, endPoint y: 219, distance: 75.4
click at [506, 219] on p "包含專題主題、繪製過程的文字說明及地理資訊系統相關軟體繪製完成之地圖主題。 須繳交專題全文，頁數不得超過10頁(含封面)。 請依據參賽隊伍學校名稱及參賽作品命…" at bounding box center [622, 210] width 391 height 69
click at [506, 219] on span "以影片錄製方式展現GIS實作成果。" at bounding box center [487, 215] width 120 height 9
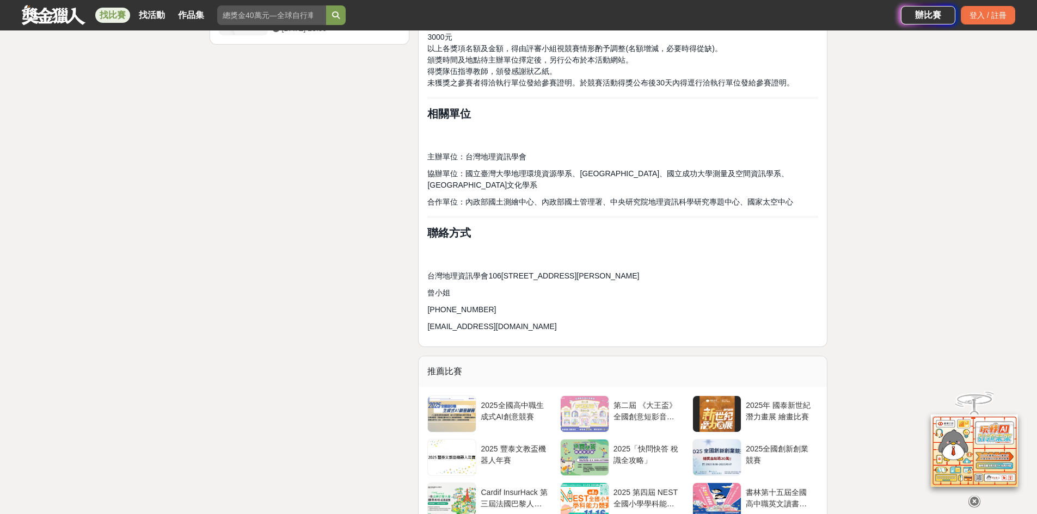
scroll to position [1578, 0]
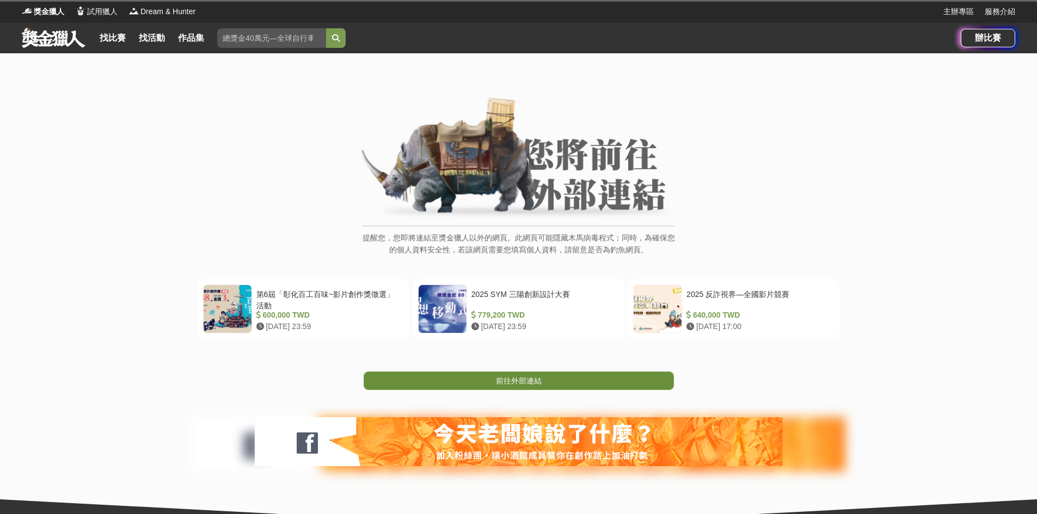
click at [419, 382] on link "前往外部連結" at bounding box center [519, 381] width 310 height 19
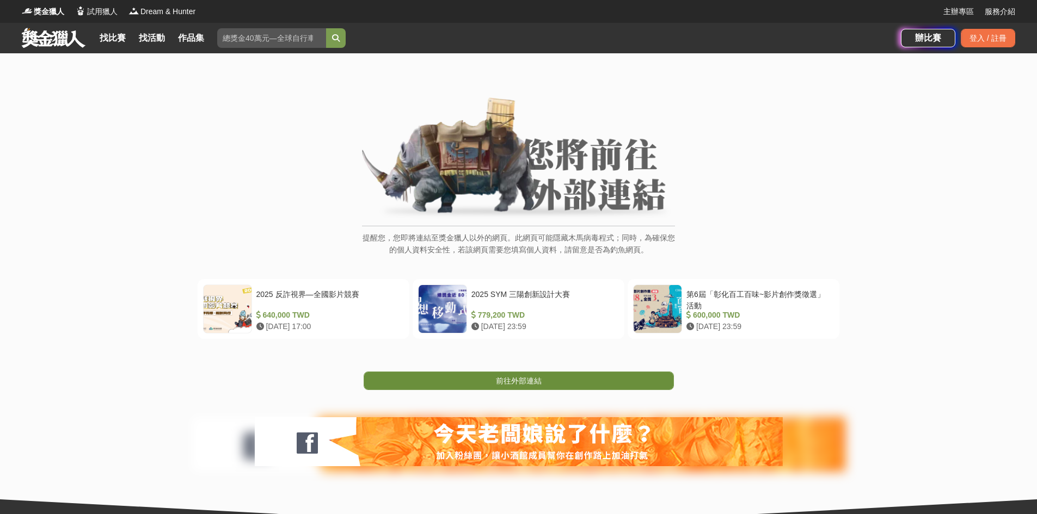
click at [516, 377] on span "前往外部連結" at bounding box center [519, 381] width 46 height 9
